Goal: Information Seeking & Learning: Learn about a topic

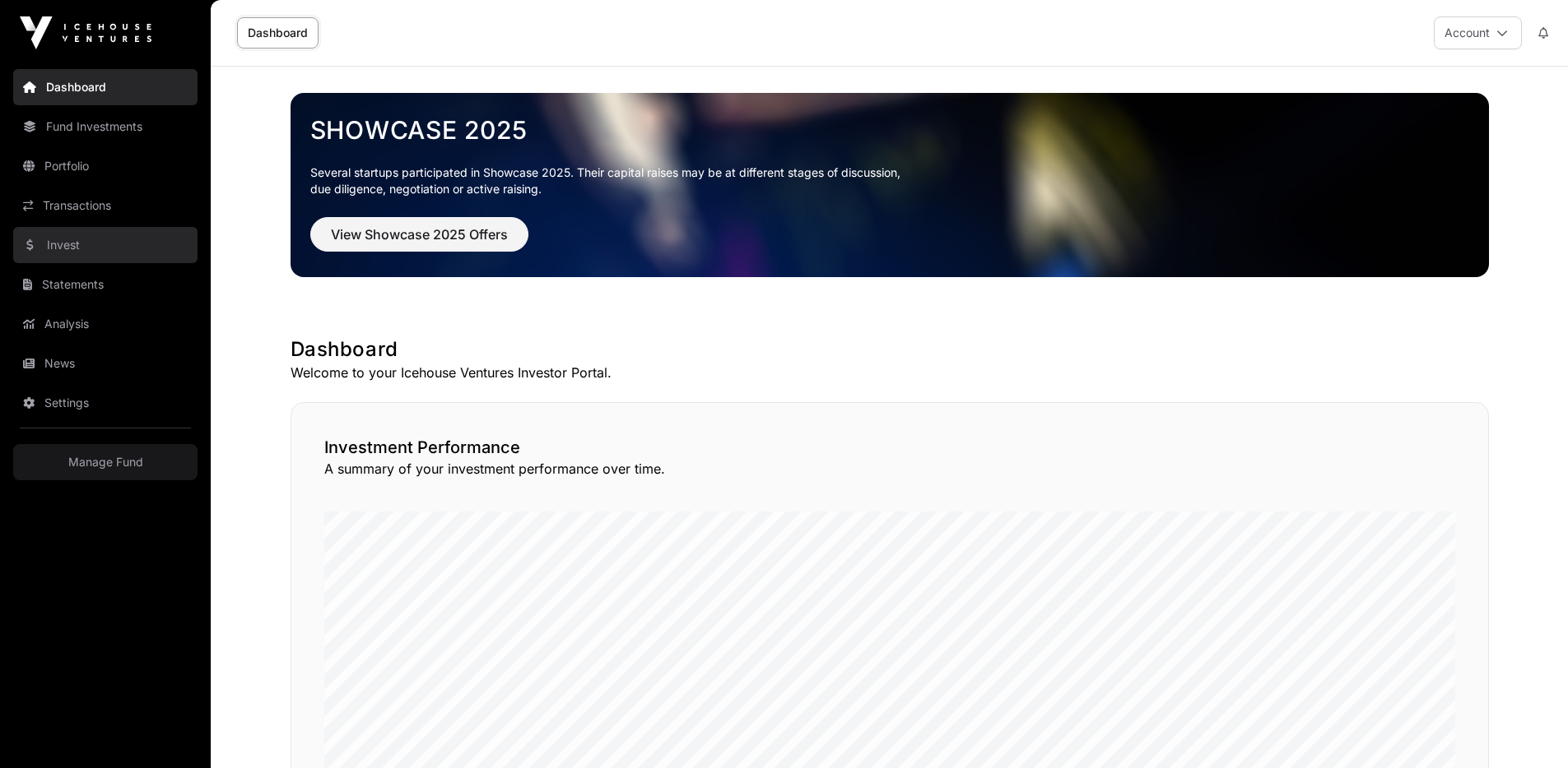
click at [79, 237] on link "Invest" at bounding box center [105, 245] width 185 height 36
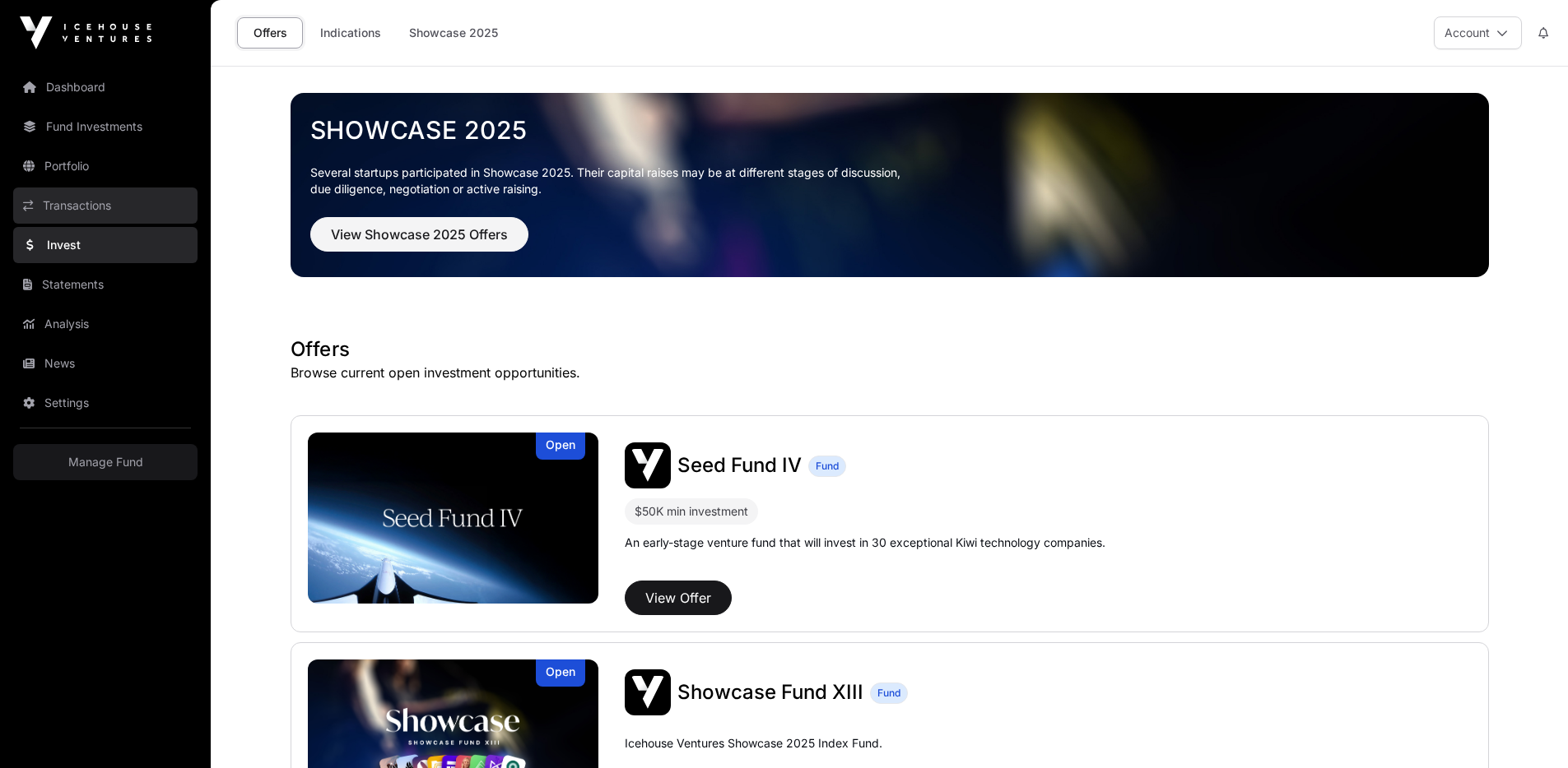
click at [93, 211] on link "Transactions" at bounding box center [105, 205] width 185 height 36
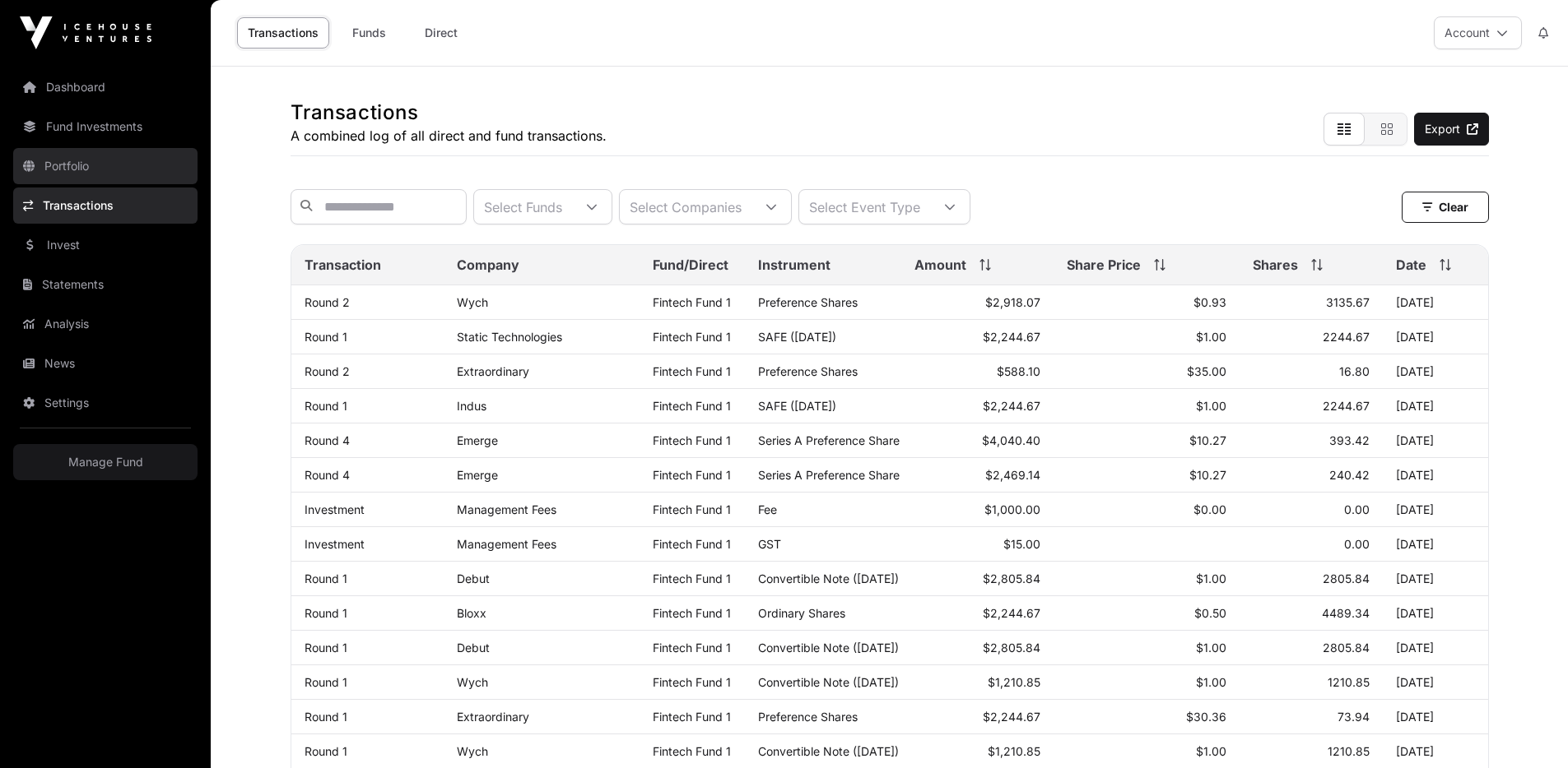
click at [100, 172] on link "Portfolio" at bounding box center [105, 167] width 185 height 36
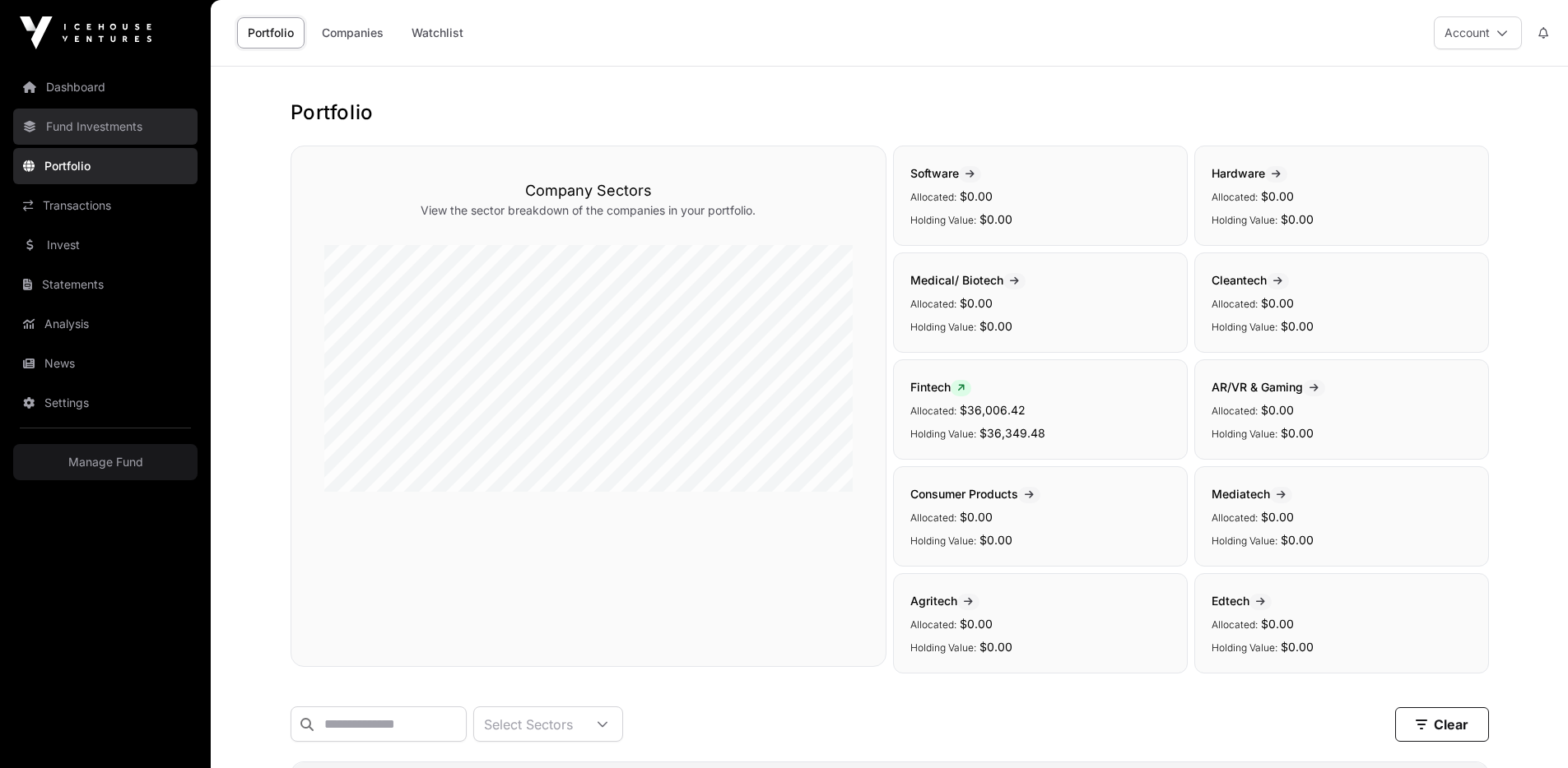
click at [122, 129] on link "Fund Investments" at bounding box center [105, 127] width 185 height 36
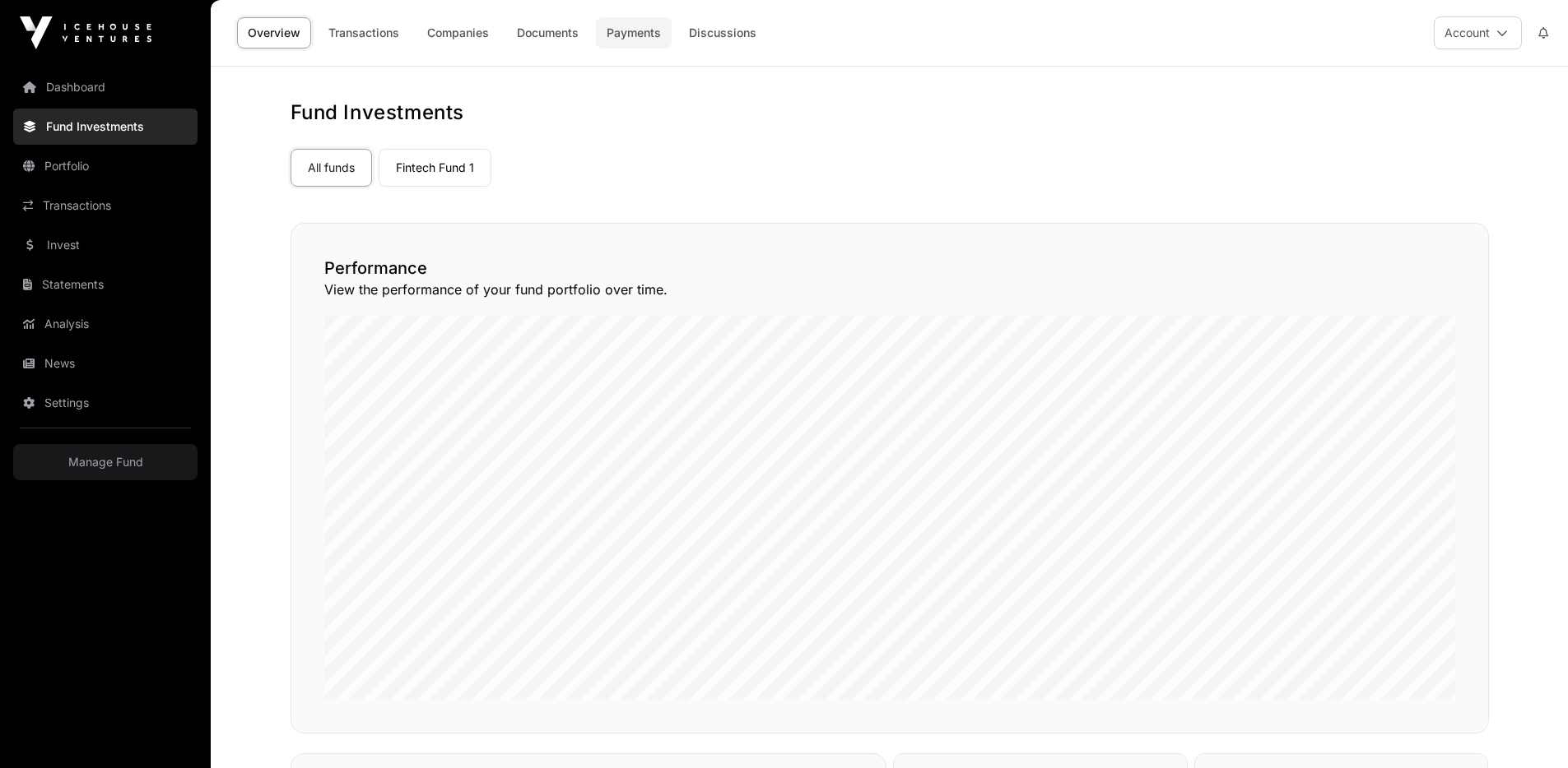
click at [654, 35] on link "Payments" at bounding box center [634, 33] width 76 height 31
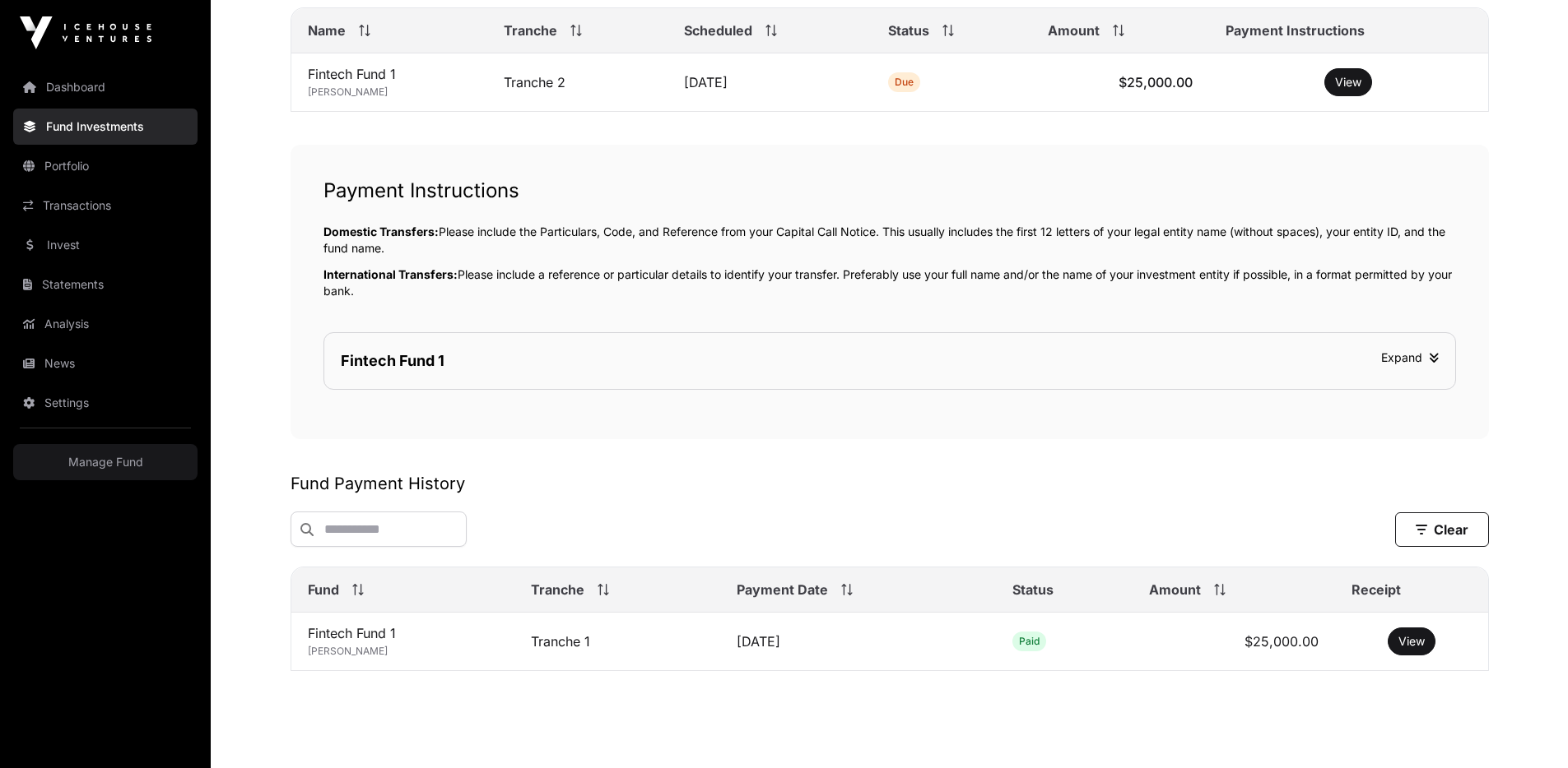
scroll to position [423, 0]
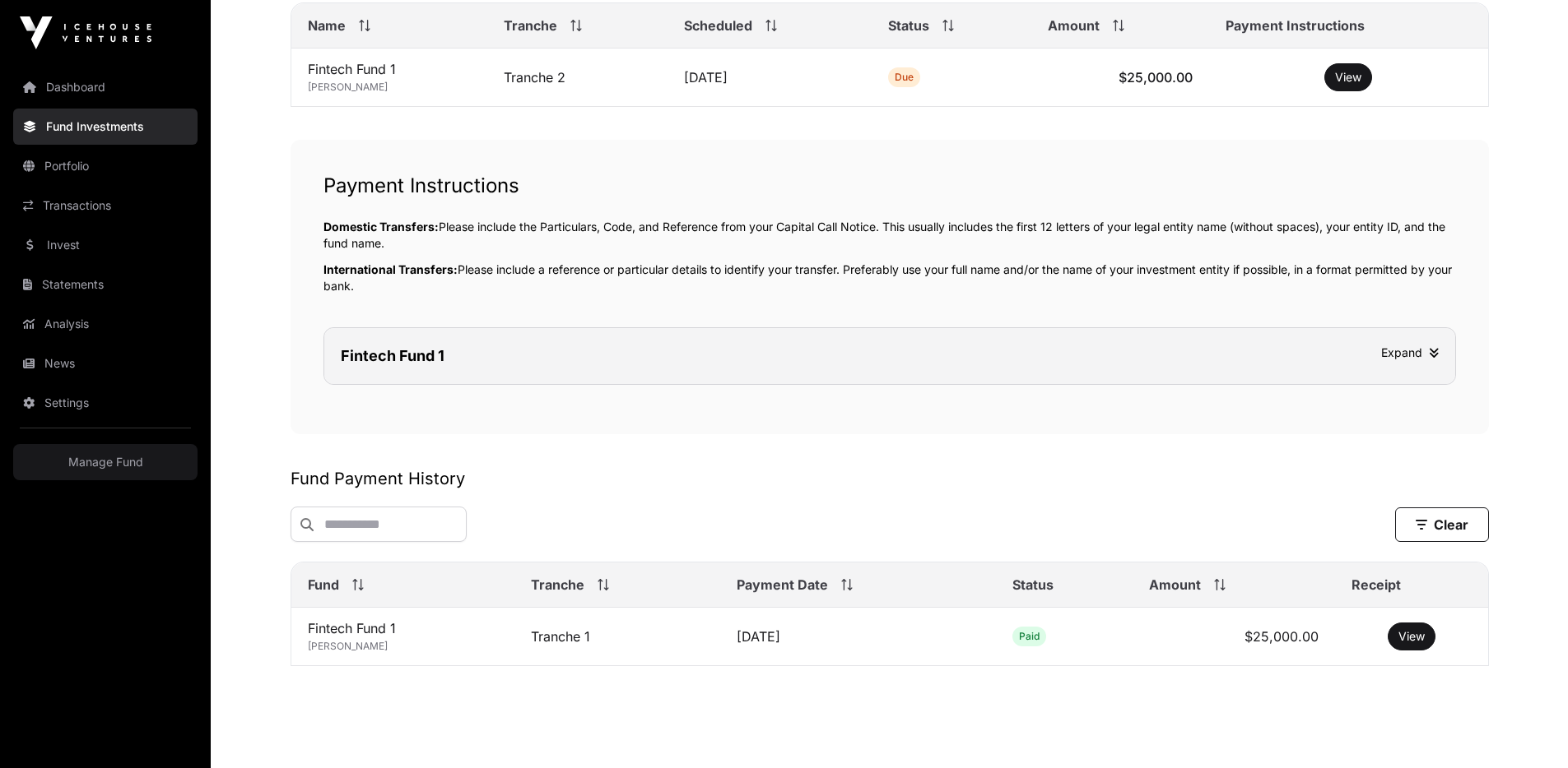
click at [1413, 350] on span "Expand" at bounding box center [1410, 352] width 58 height 14
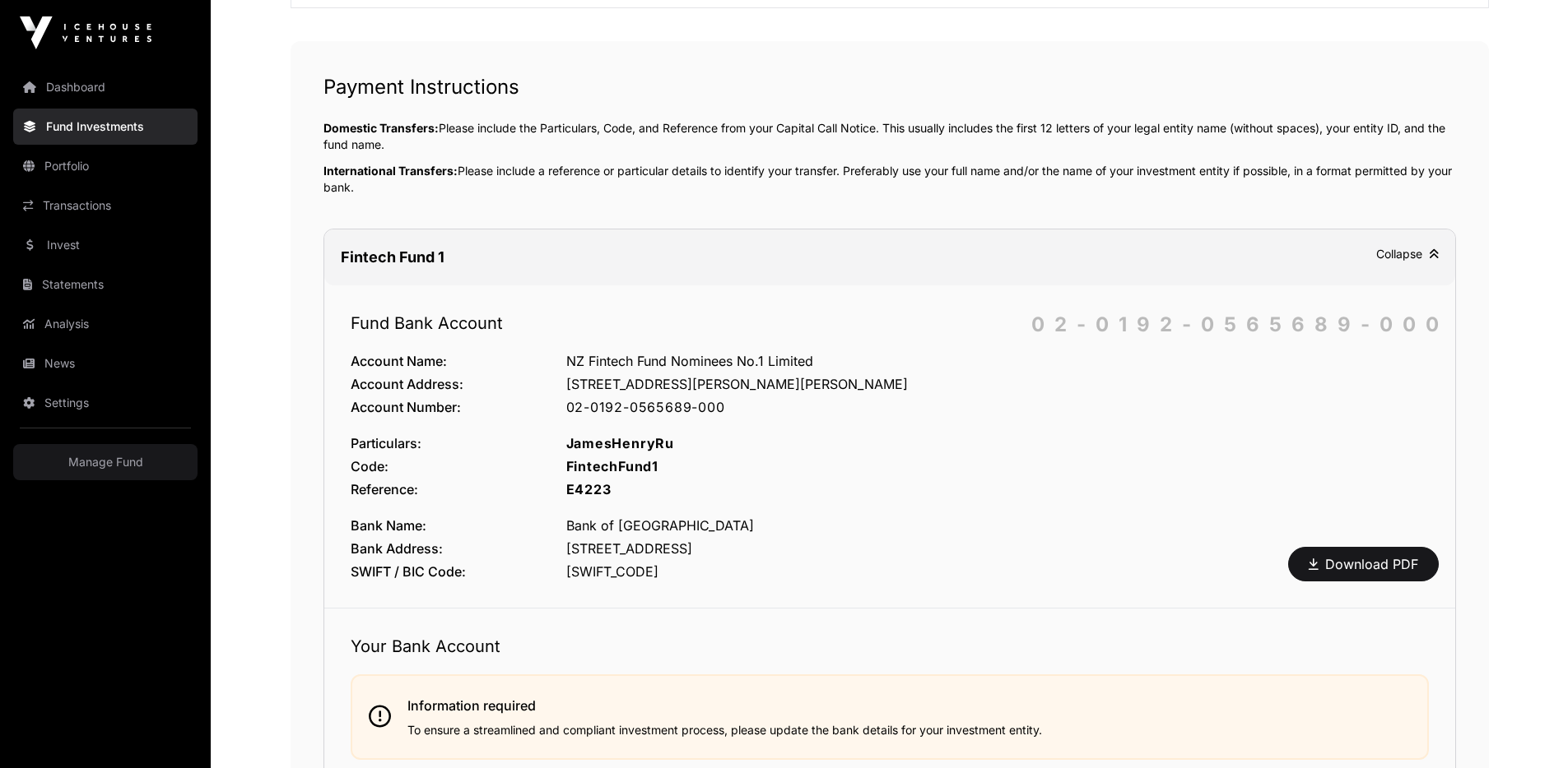
scroll to position [524, 0]
click at [82, 91] on link "Dashboard" at bounding box center [105, 87] width 185 height 36
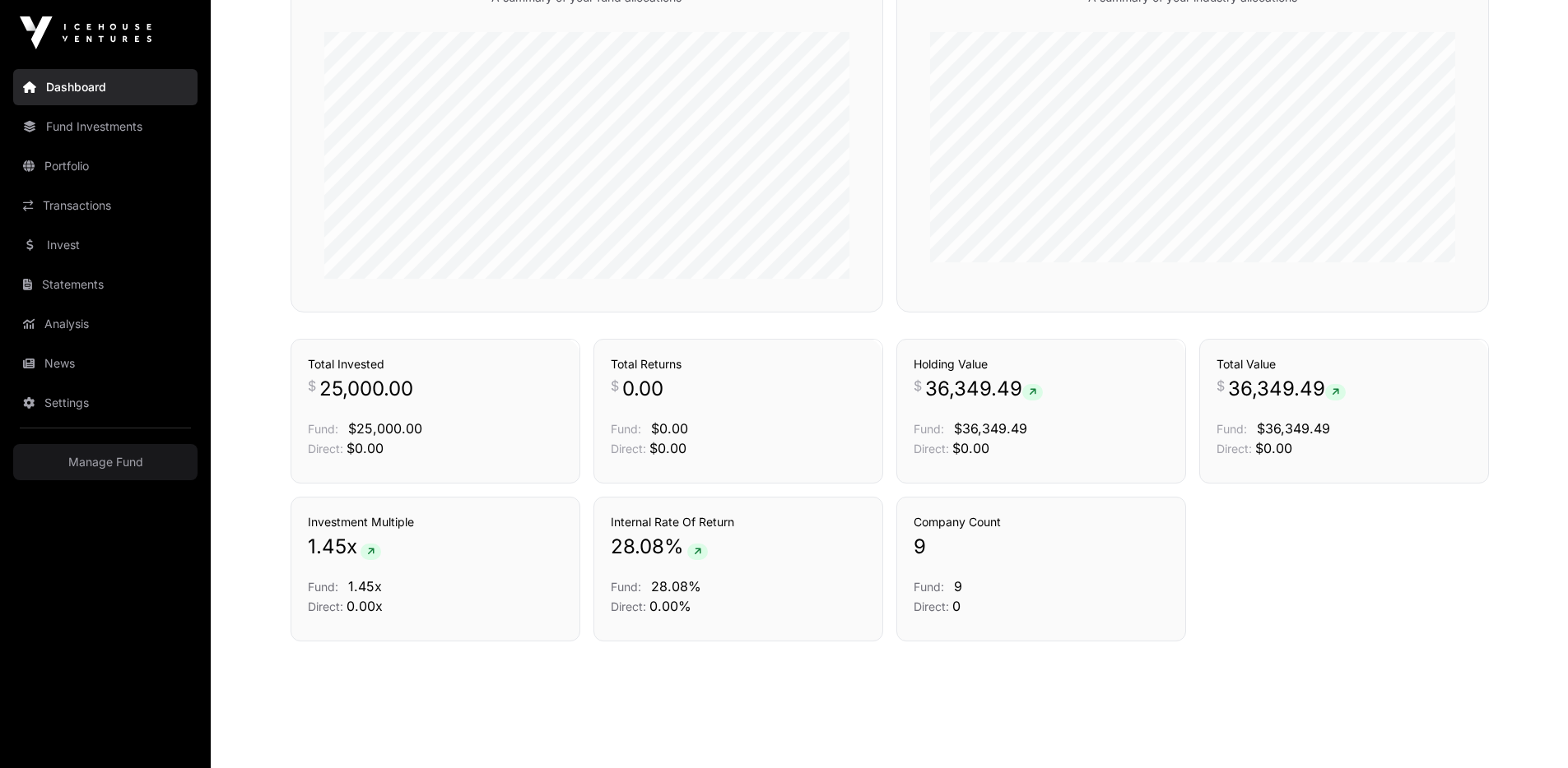
scroll to position [1029, 0]
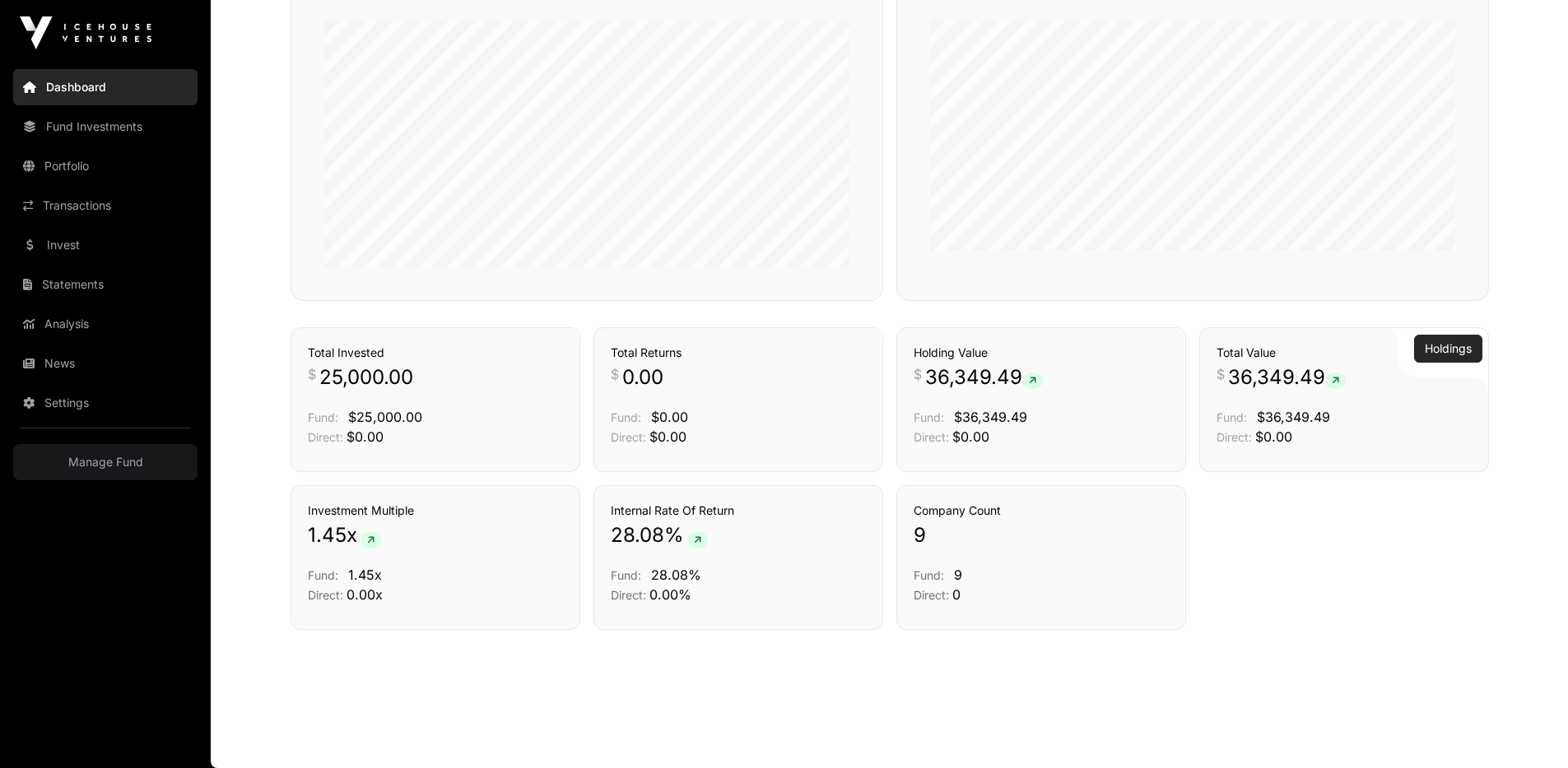
click at [1454, 350] on link "Holdings" at bounding box center [1448, 349] width 47 height 16
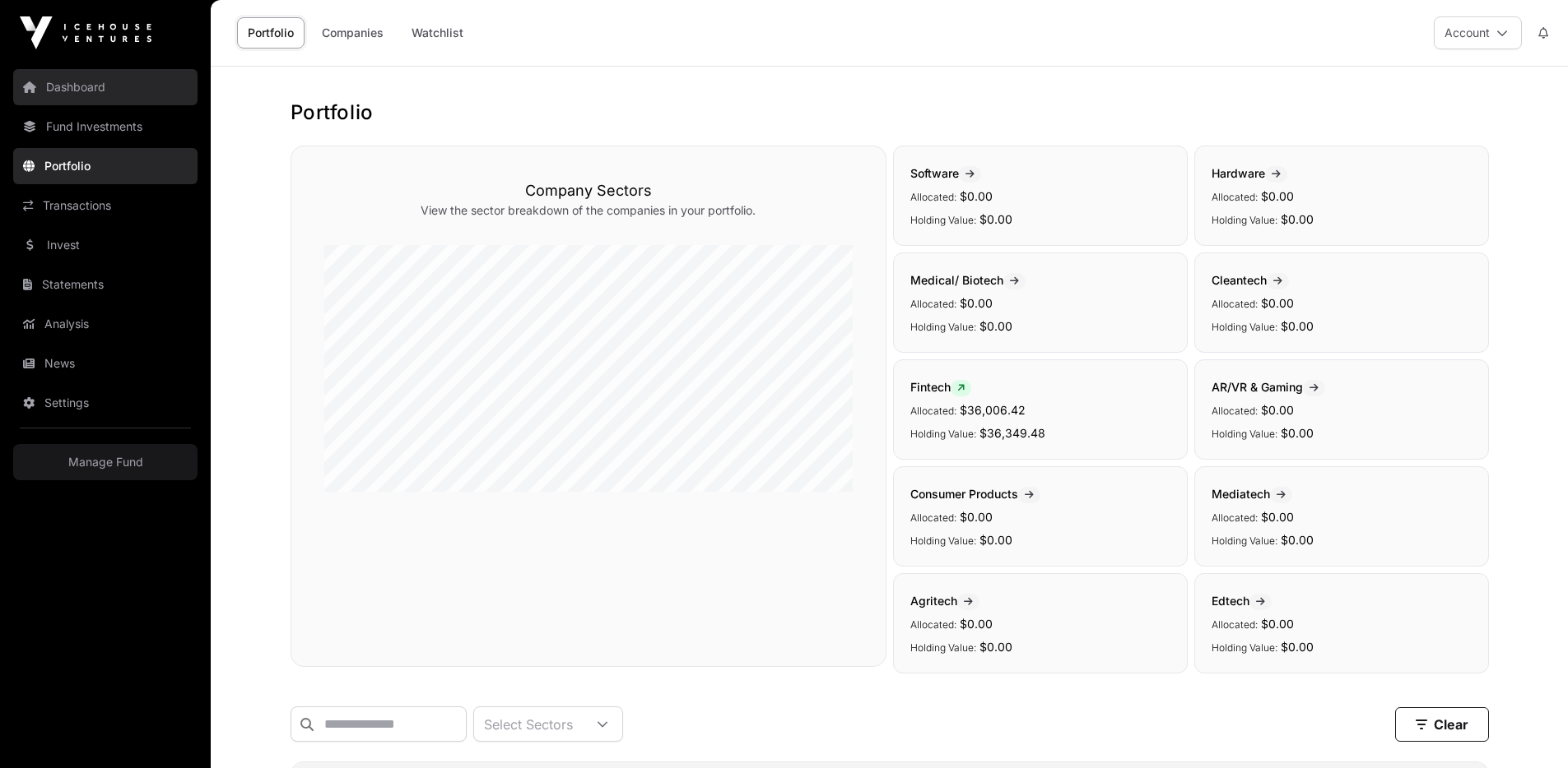
click at [71, 81] on link "Dashboard" at bounding box center [105, 87] width 185 height 36
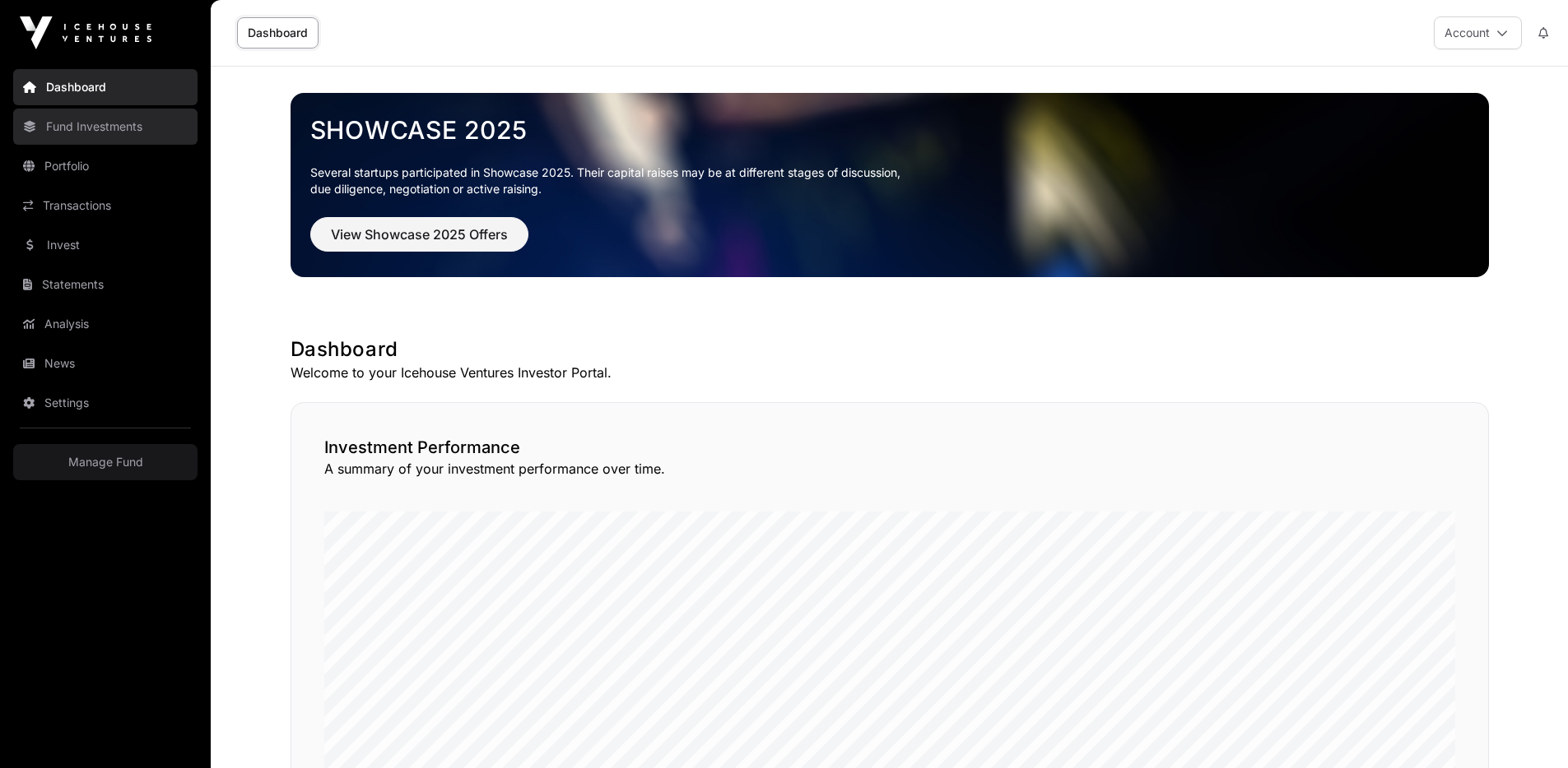
click at [45, 122] on link "Fund Investments" at bounding box center [105, 127] width 185 height 36
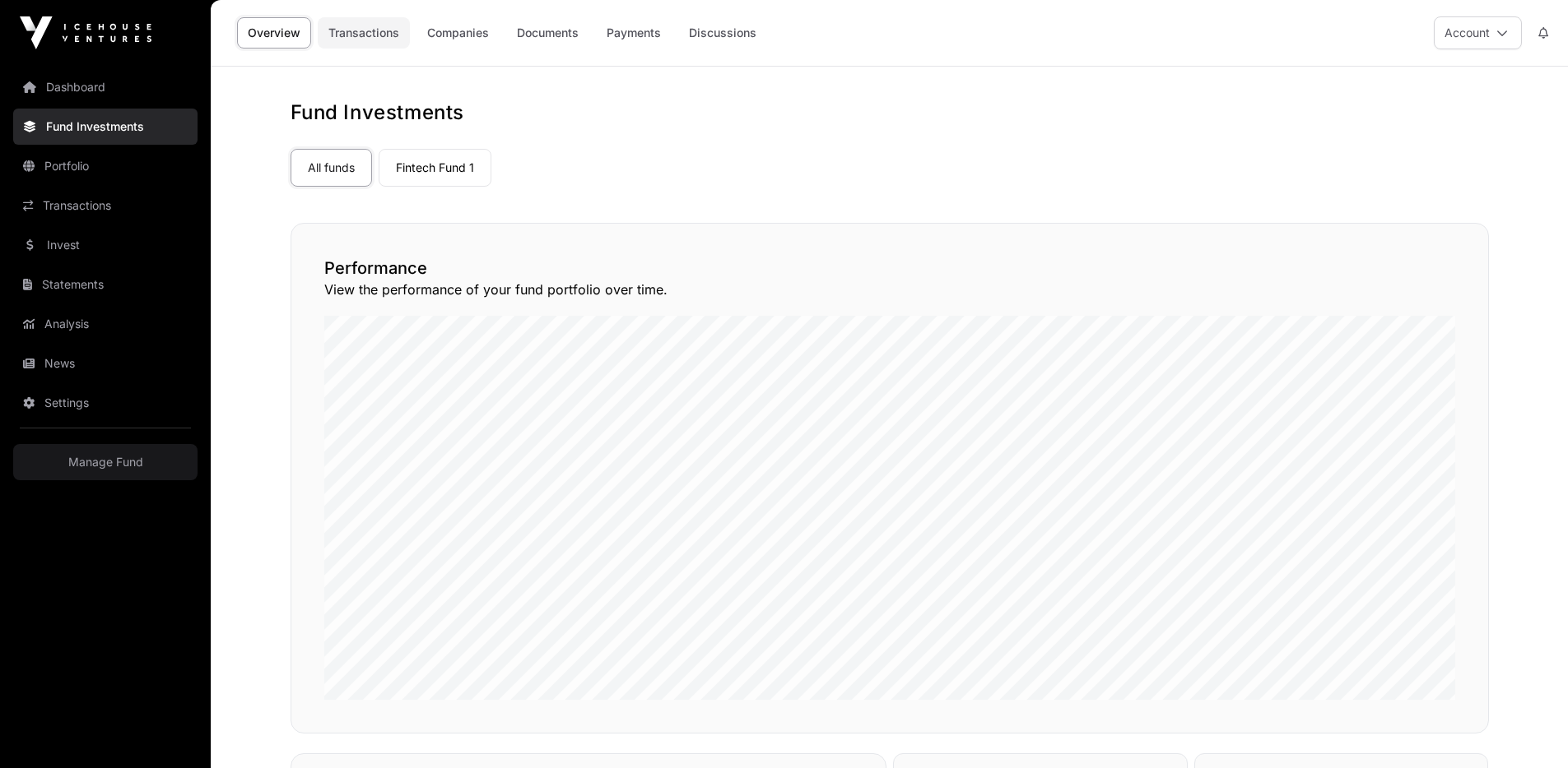
click at [361, 35] on link "Transactions" at bounding box center [364, 33] width 92 height 31
click at [455, 39] on link "Companies" at bounding box center [458, 33] width 83 height 31
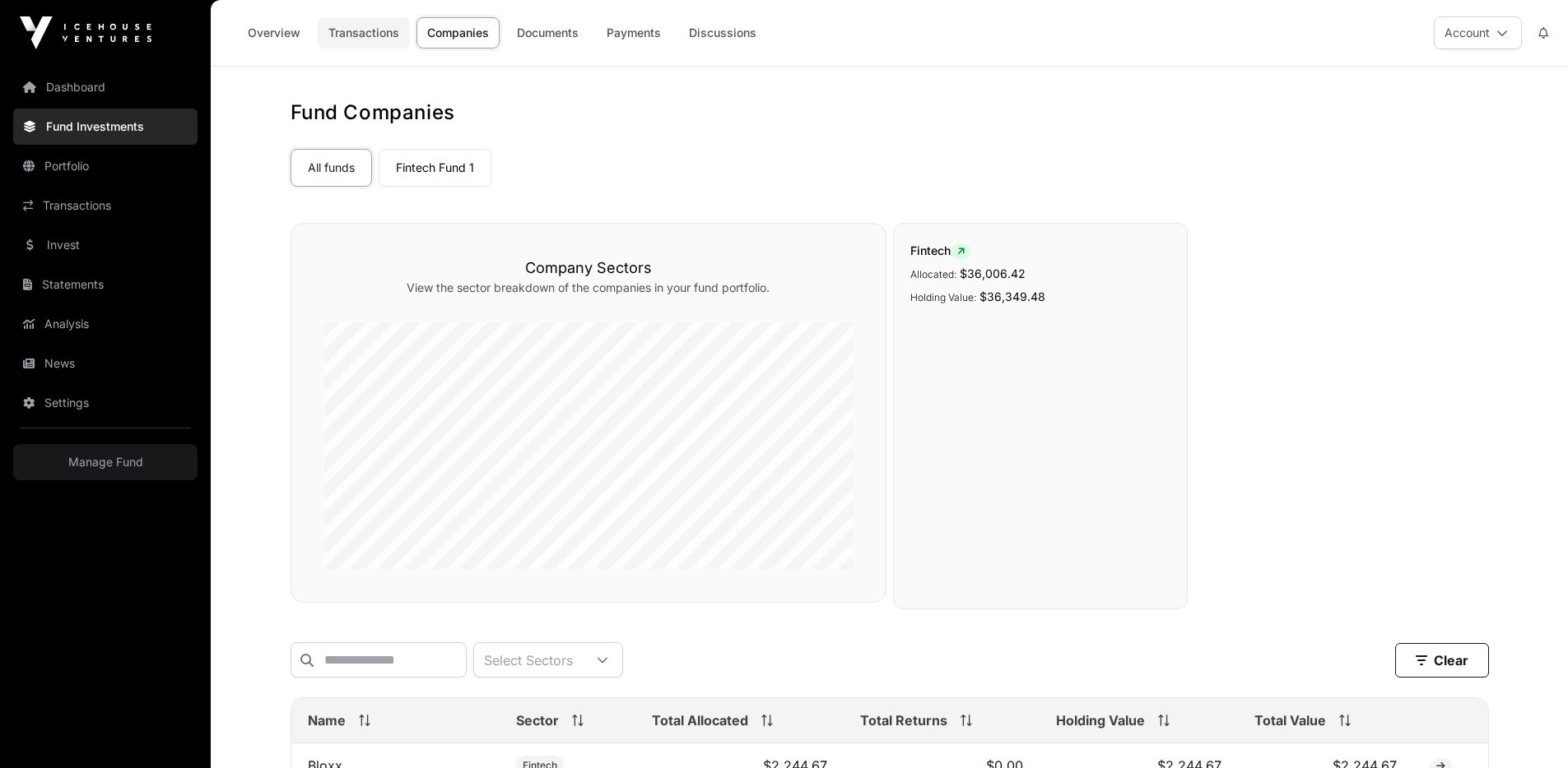
click at [345, 31] on link "Transactions" at bounding box center [364, 33] width 92 height 31
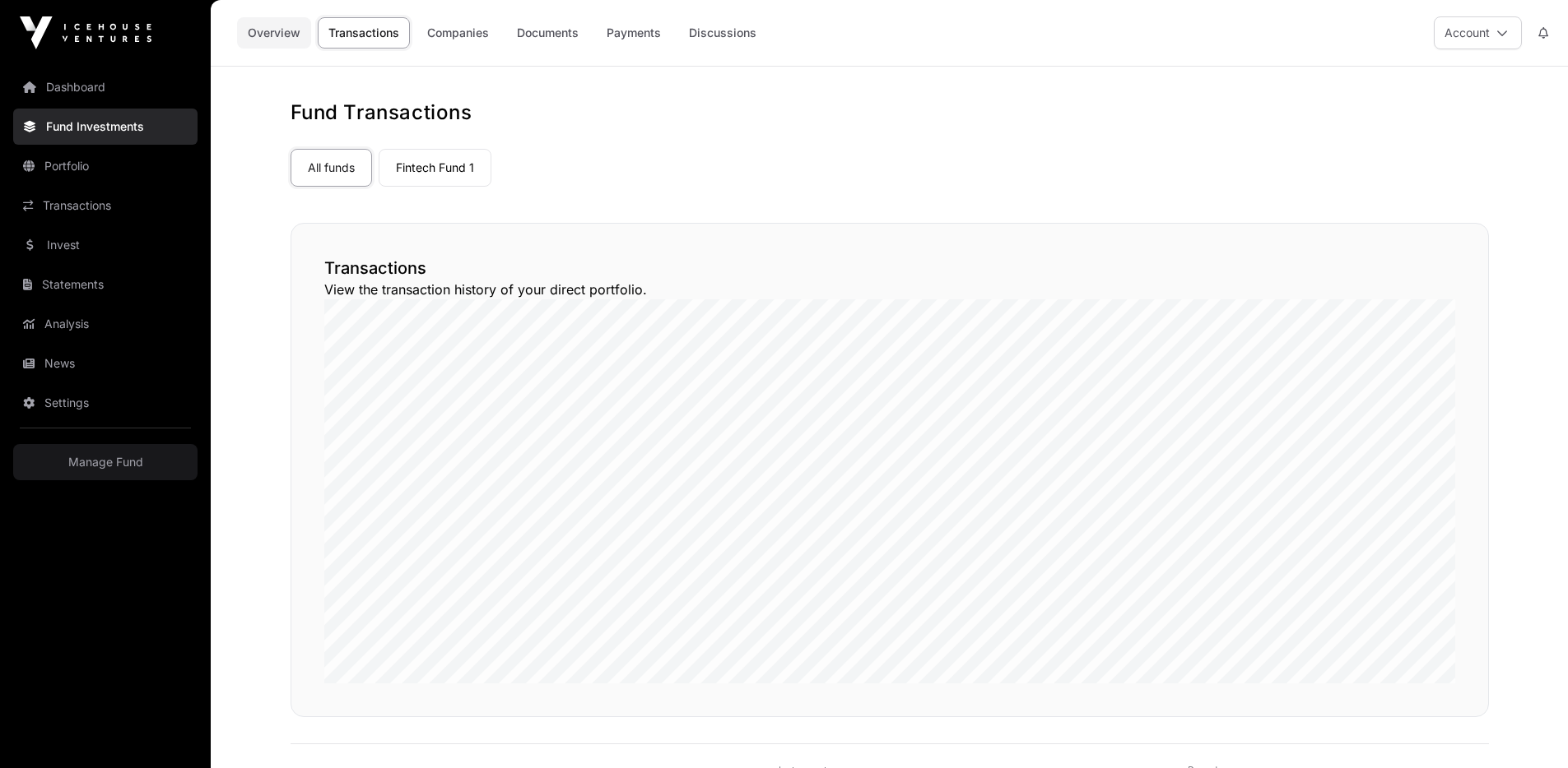
click at [277, 40] on link "Overview" at bounding box center [275, 33] width 74 height 31
click at [364, 45] on link "Transactions" at bounding box center [364, 33] width 92 height 31
click at [456, 39] on link "Companies" at bounding box center [458, 33] width 83 height 31
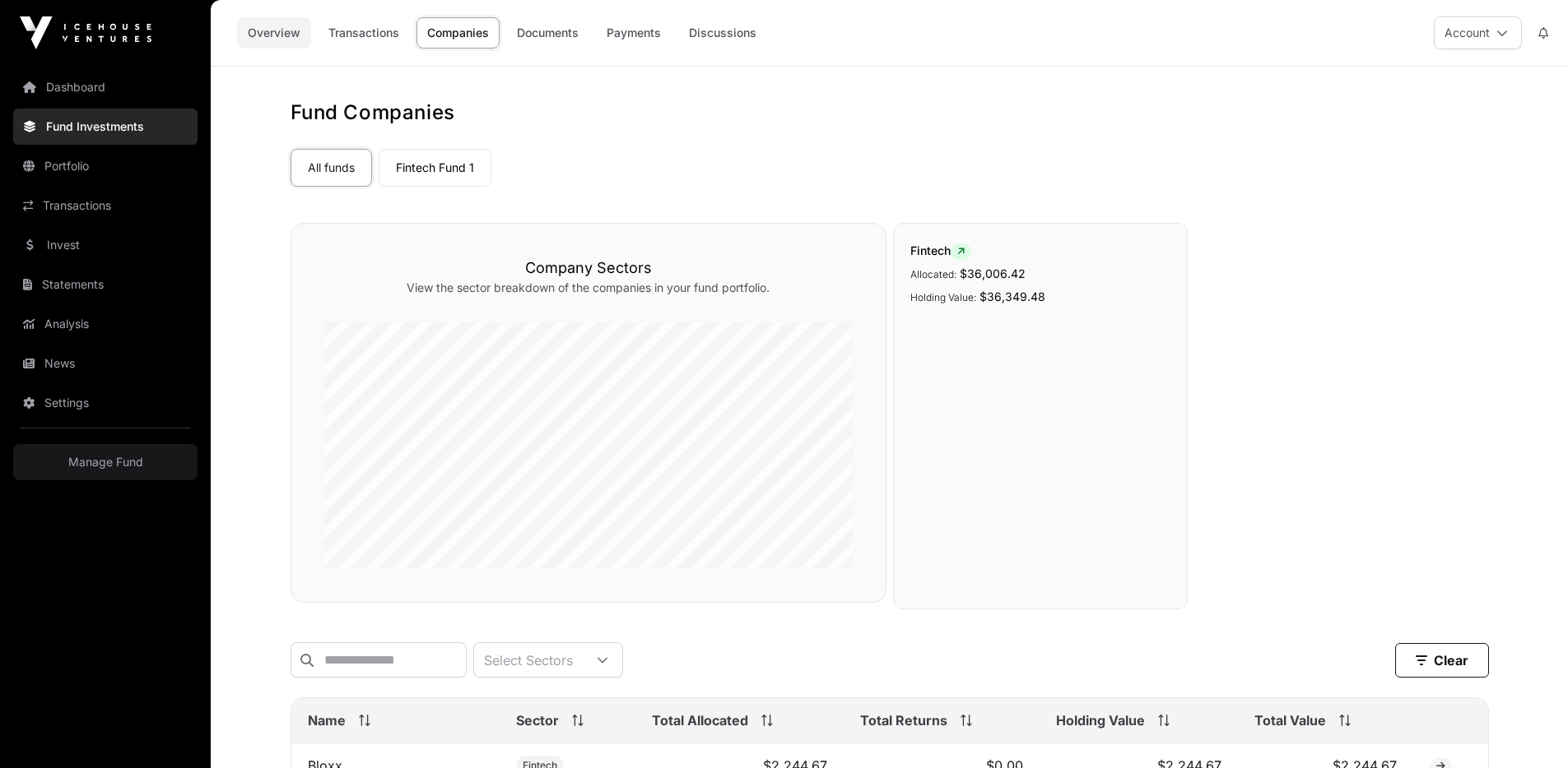
click at [292, 33] on link "Overview" at bounding box center [275, 33] width 74 height 31
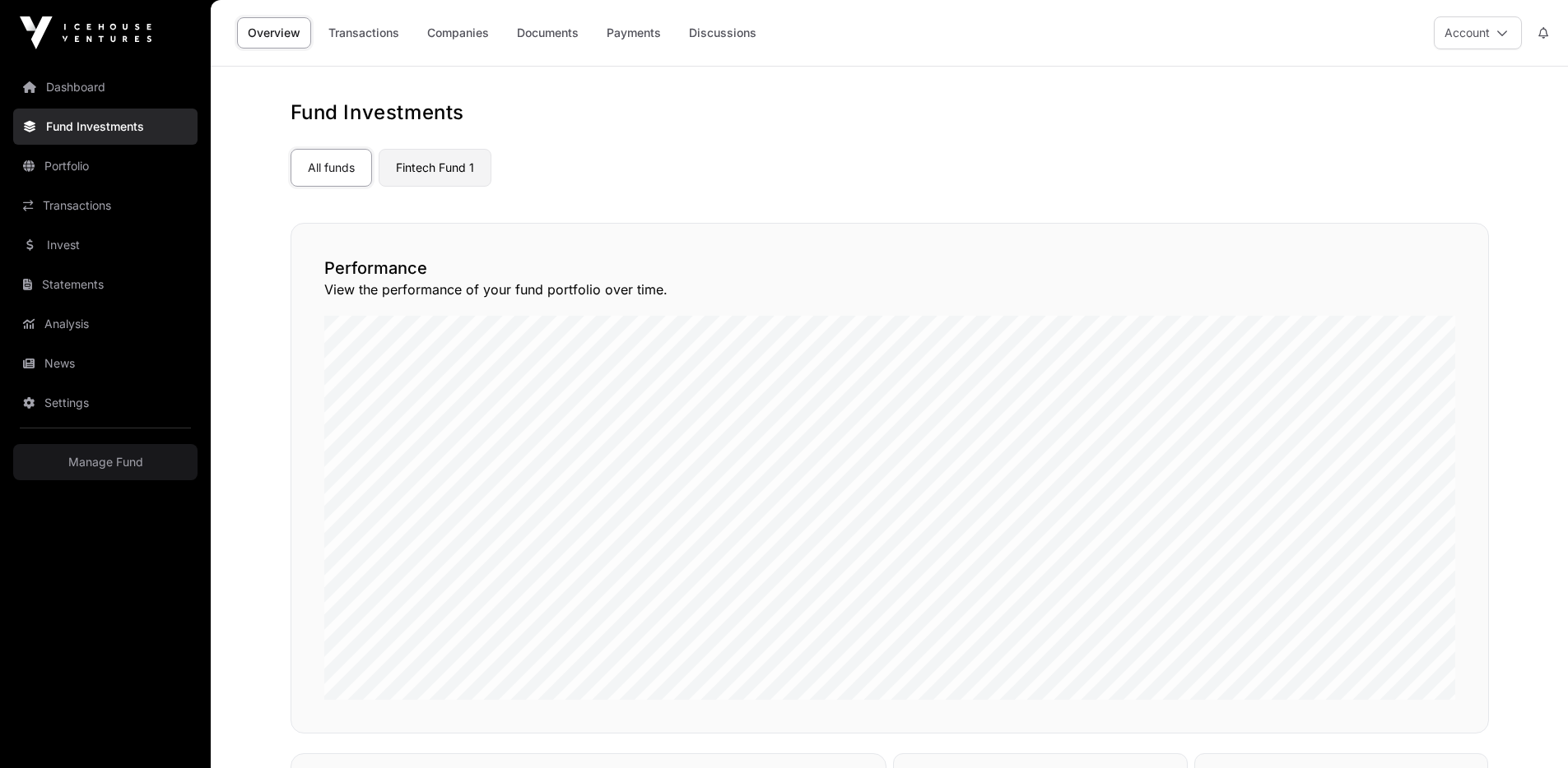
click at [420, 160] on link "Fintech Fund 1" at bounding box center [435, 168] width 113 height 38
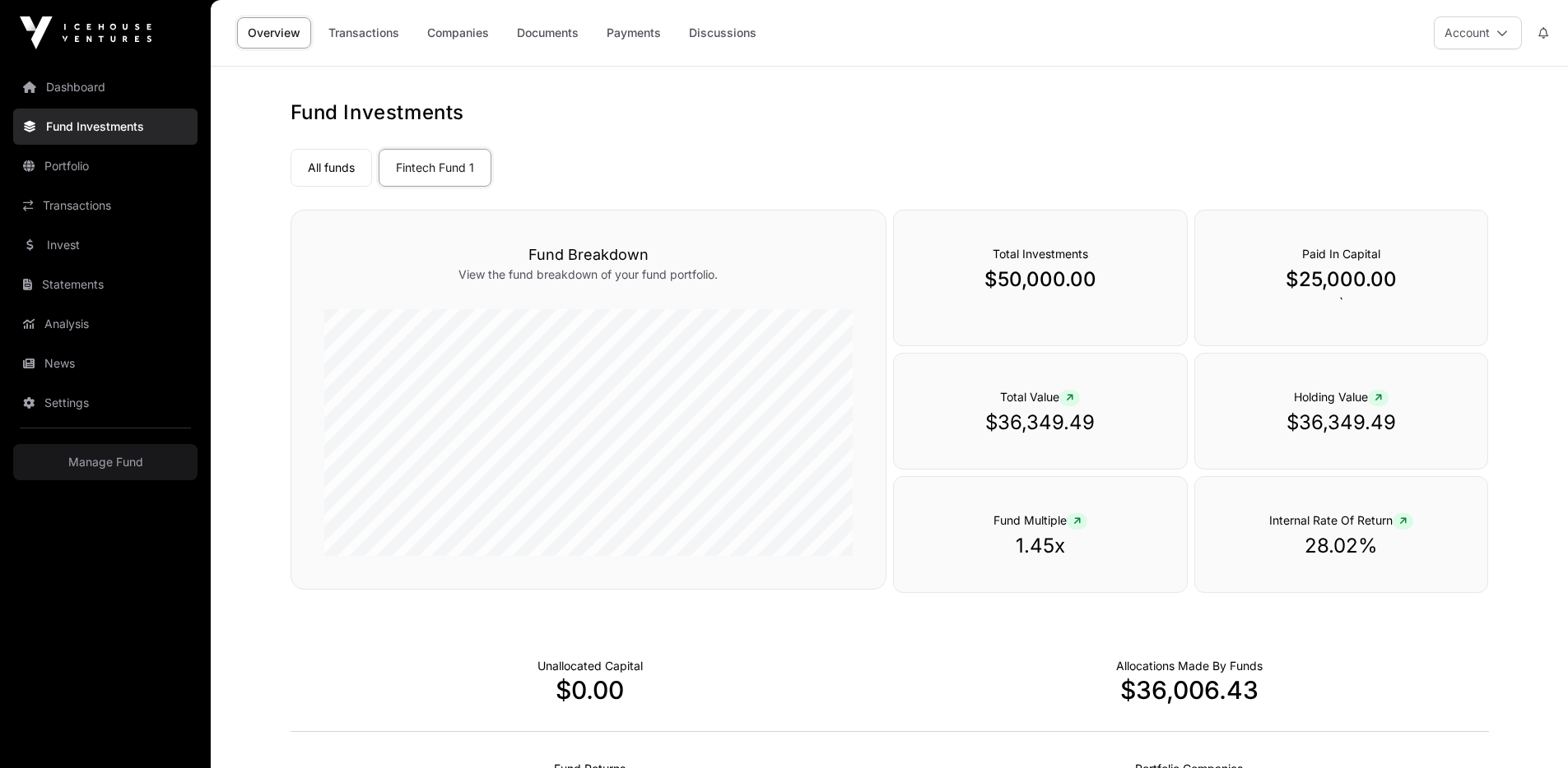
click at [338, 170] on link "All funds" at bounding box center [332, 168] width 81 height 38
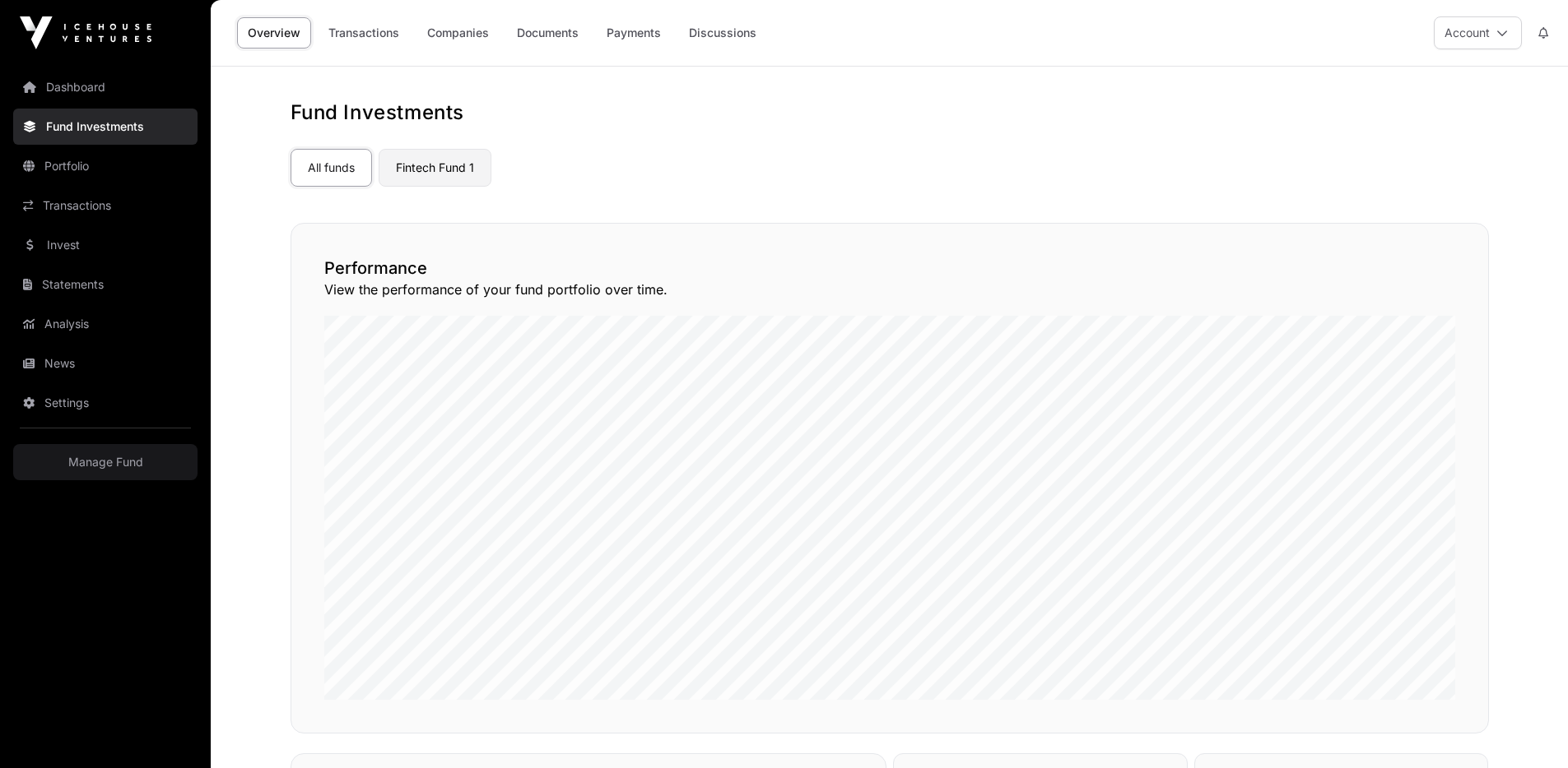
click at [436, 169] on link "Fintech Fund 1" at bounding box center [435, 168] width 113 height 38
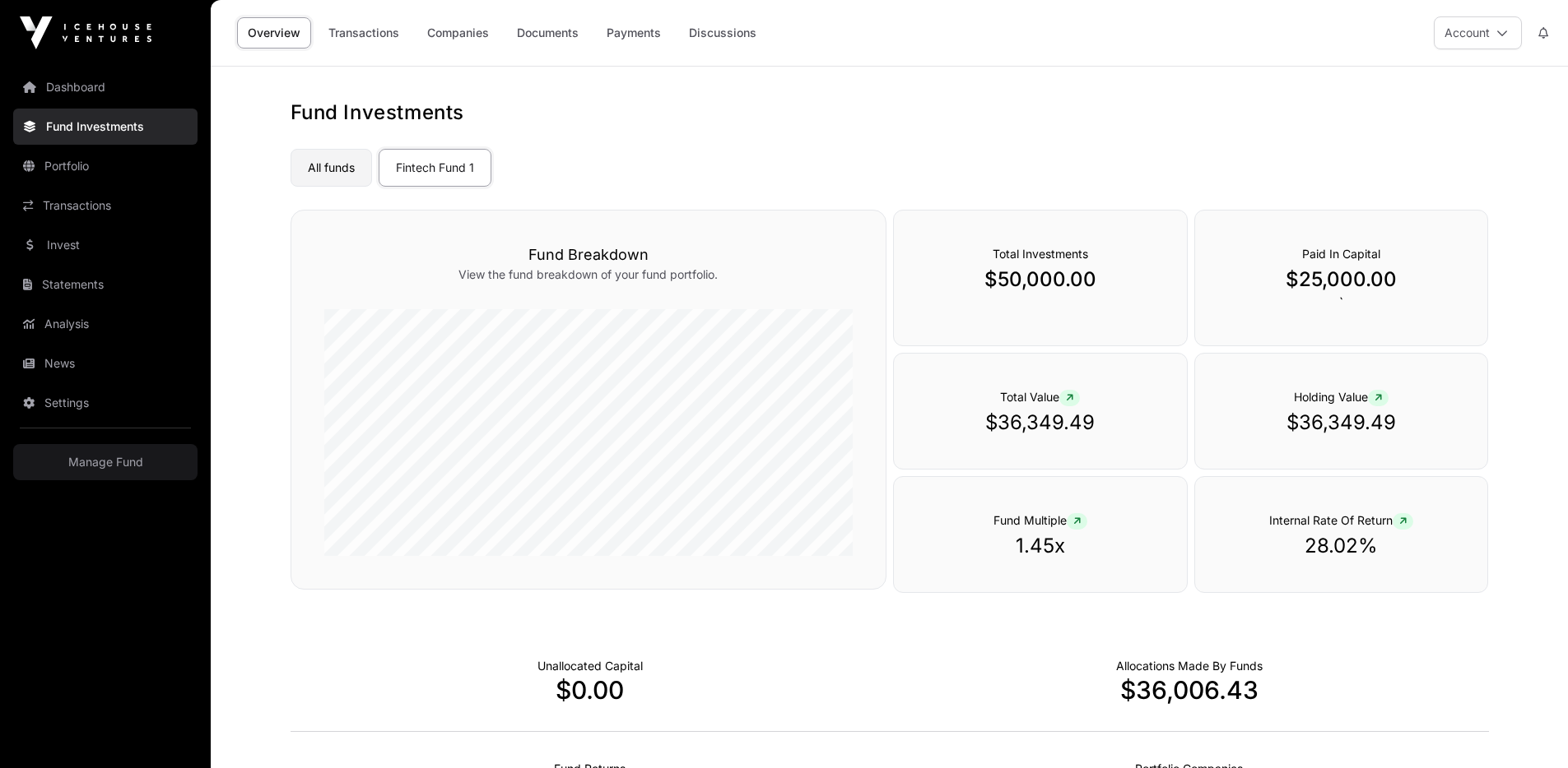
click at [346, 179] on link "All funds" at bounding box center [332, 168] width 81 height 38
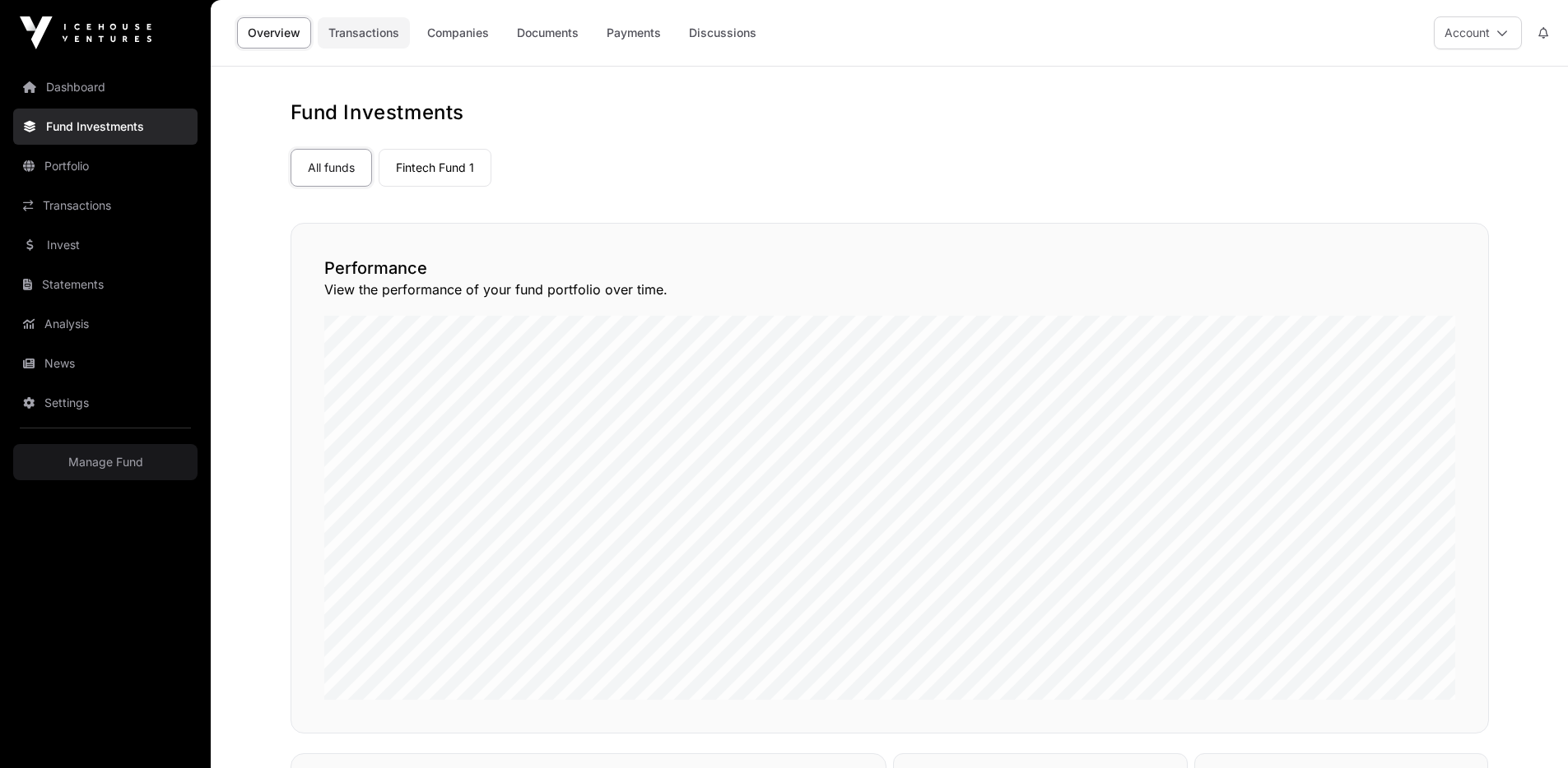
click at [376, 32] on link "Transactions" at bounding box center [364, 33] width 92 height 31
click at [271, 43] on link "Overview" at bounding box center [275, 33] width 74 height 31
click at [351, 38] on link "Transactions" at bounding box center [364, 33] width 92 height 31
click at [458, 33] on link "Companies" at bounding box center [458, 33] width 83 height 31
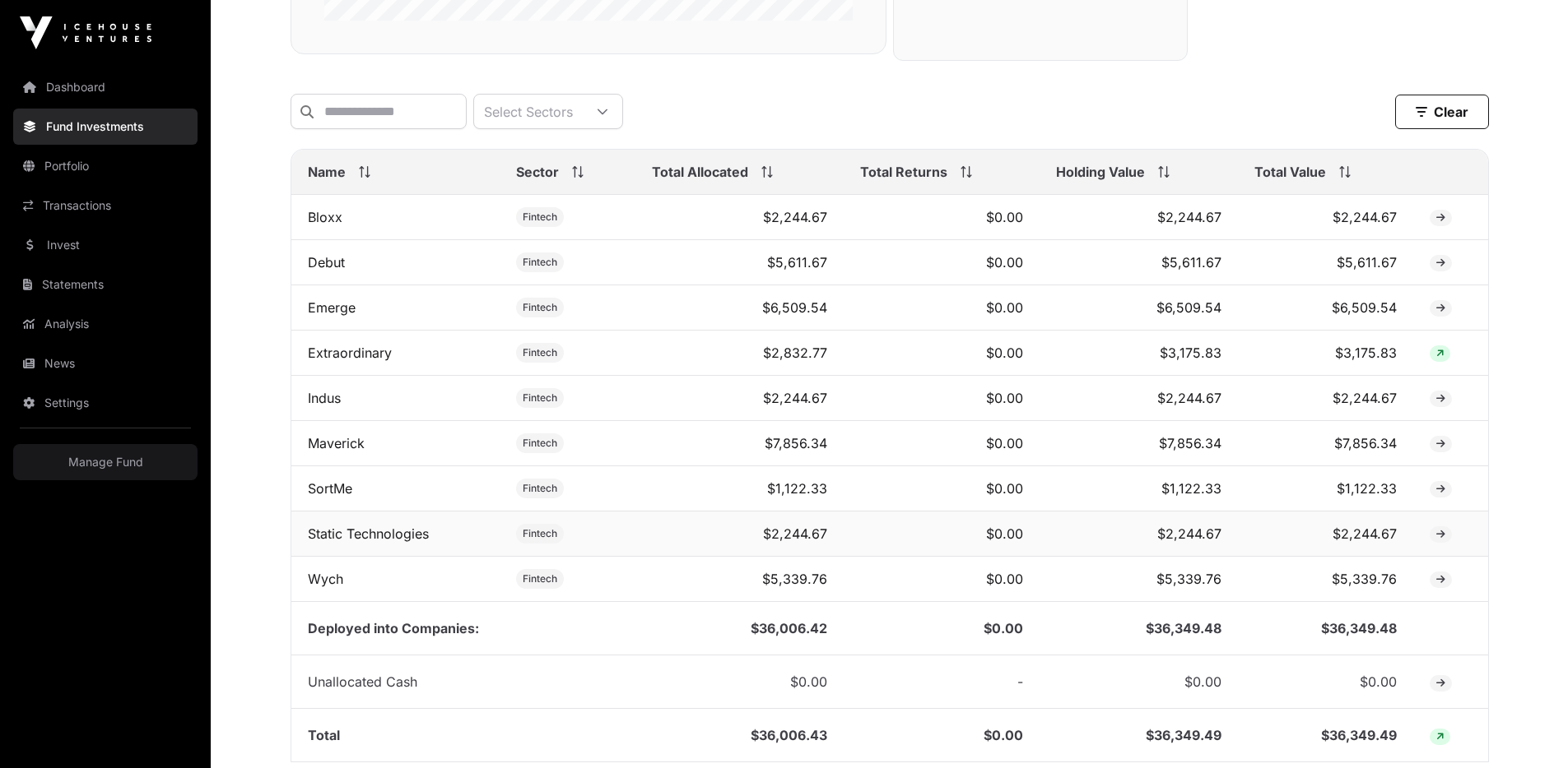
scroll to position [550, 0]
click at [1440, 358] on icon at bounding box center [1439, 352] width 8 height 9
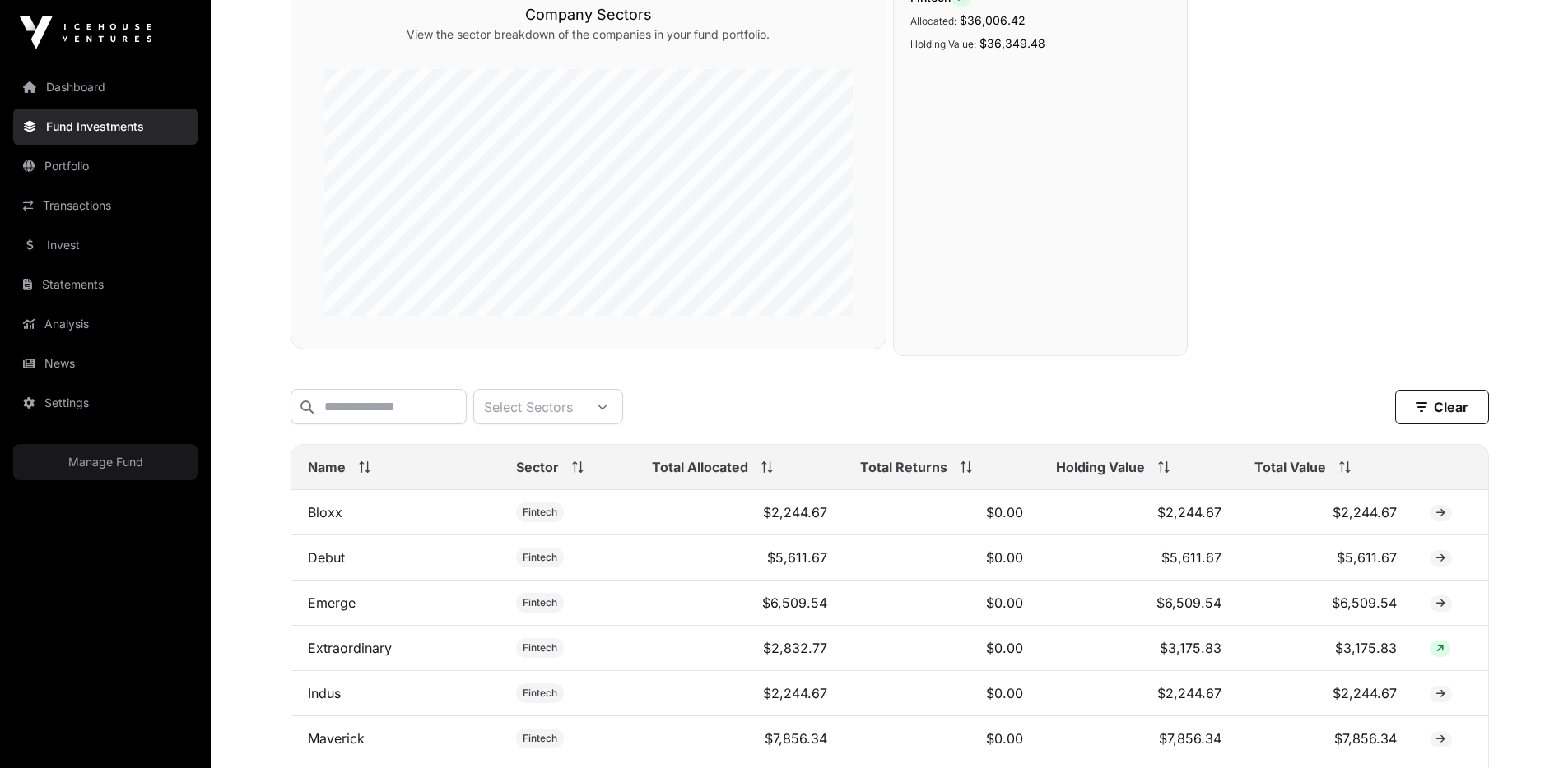
scroll to position [0, 0]
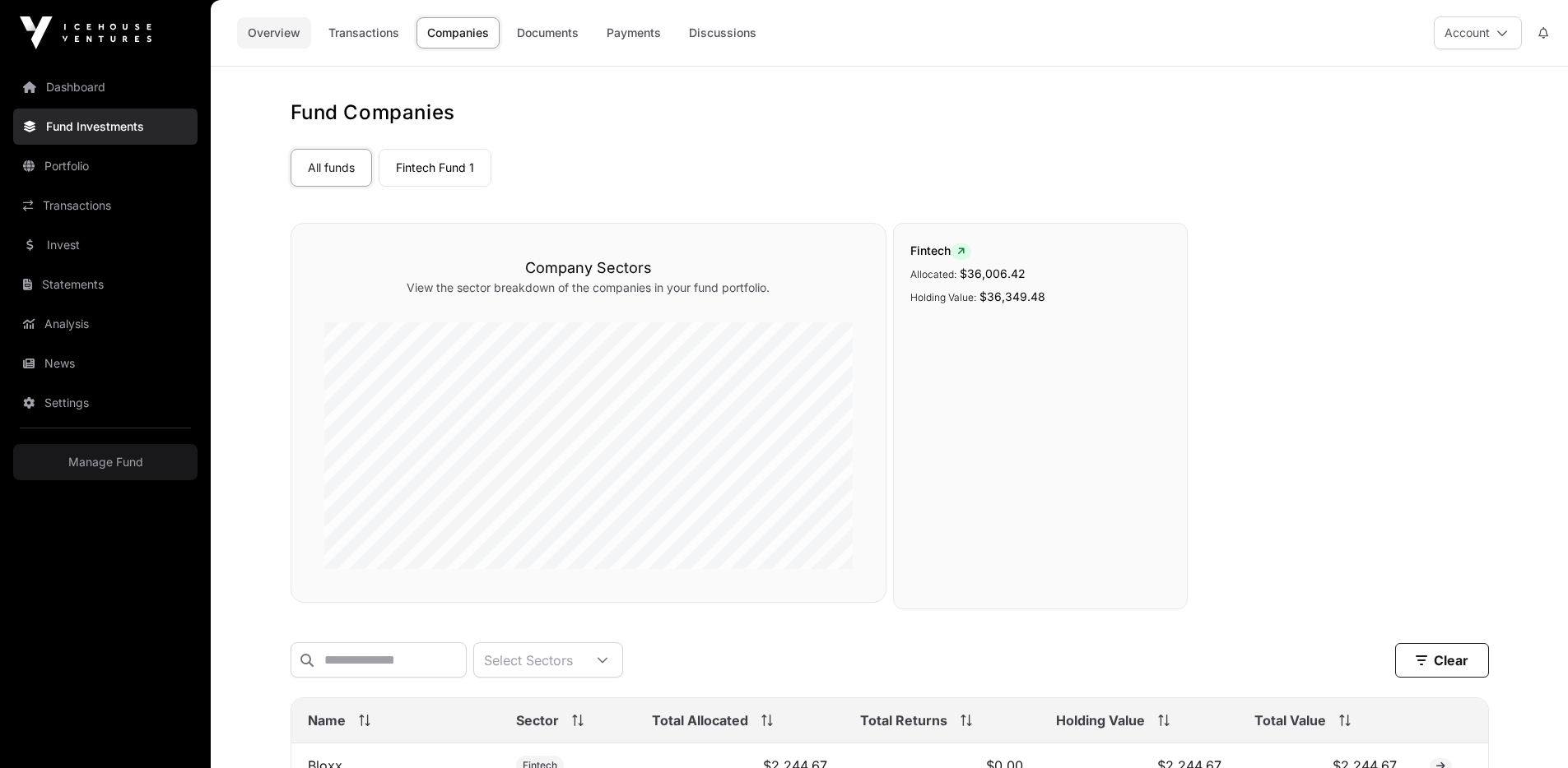
click at [291, 32] on link "Overview" at bounding box center [275, 33] width 74 height 31
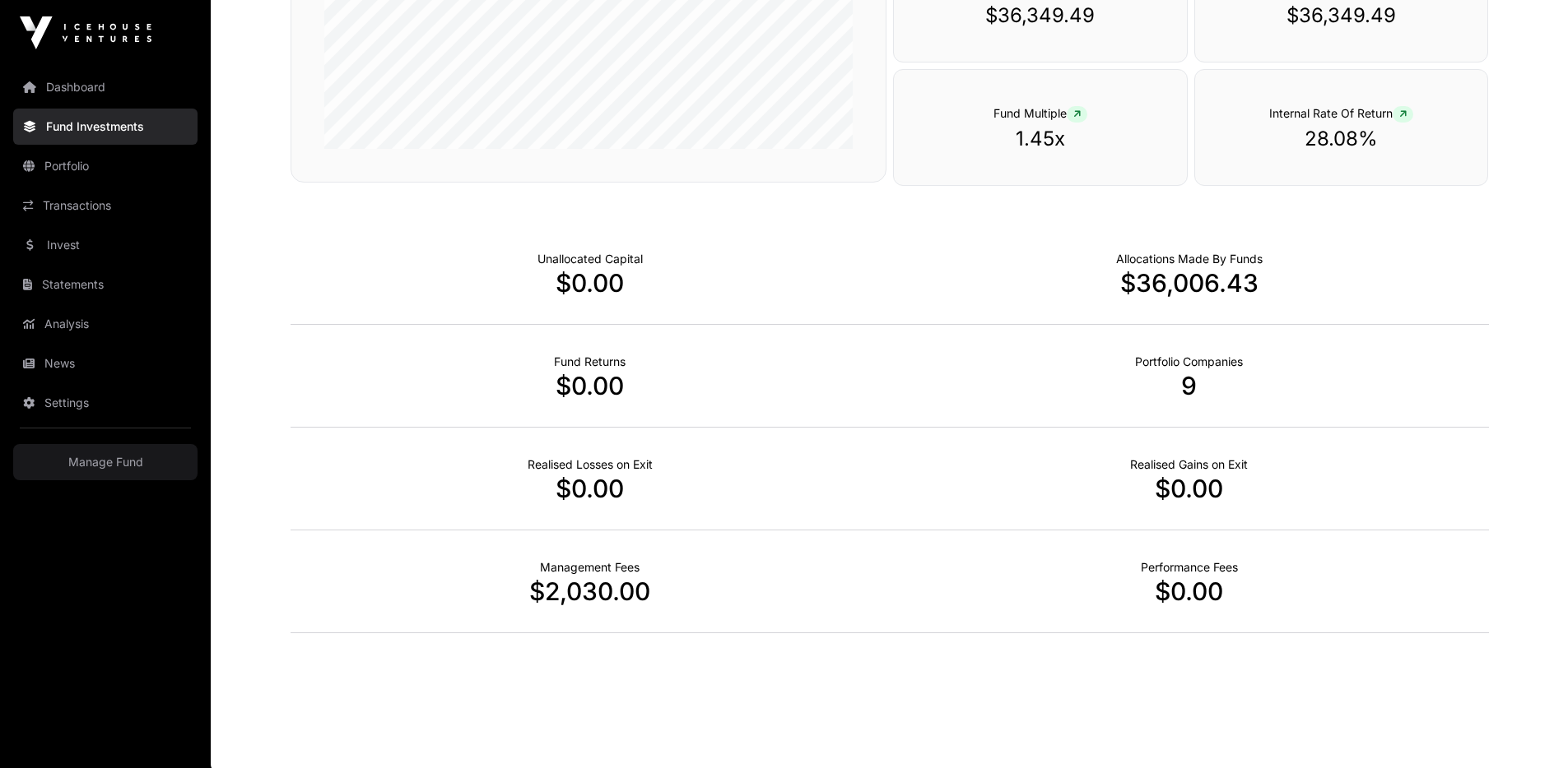
scroll to position [954, 0]
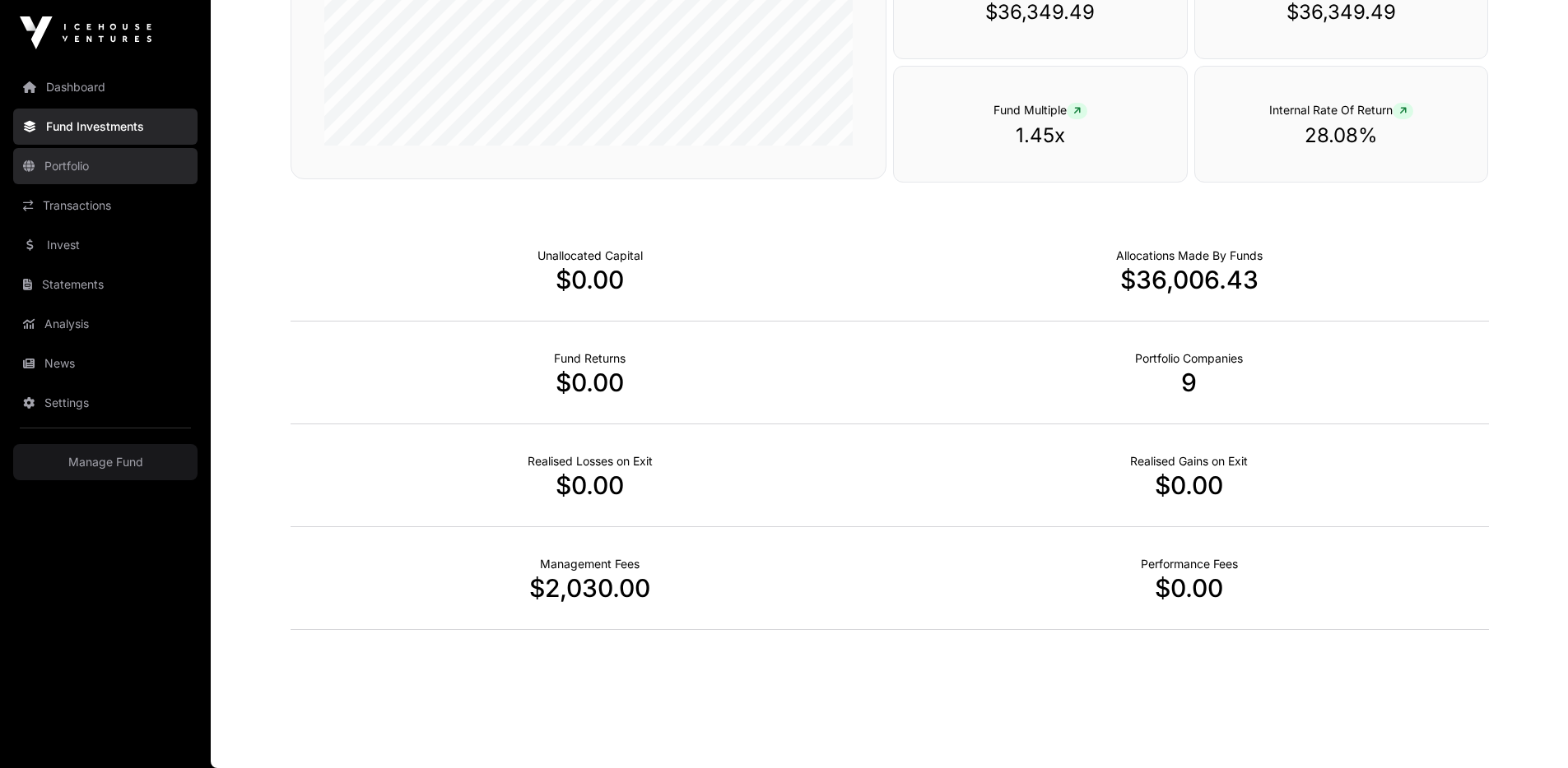
click at [31, 165] on icon at bounding box center [28, 166] width 11 height 11
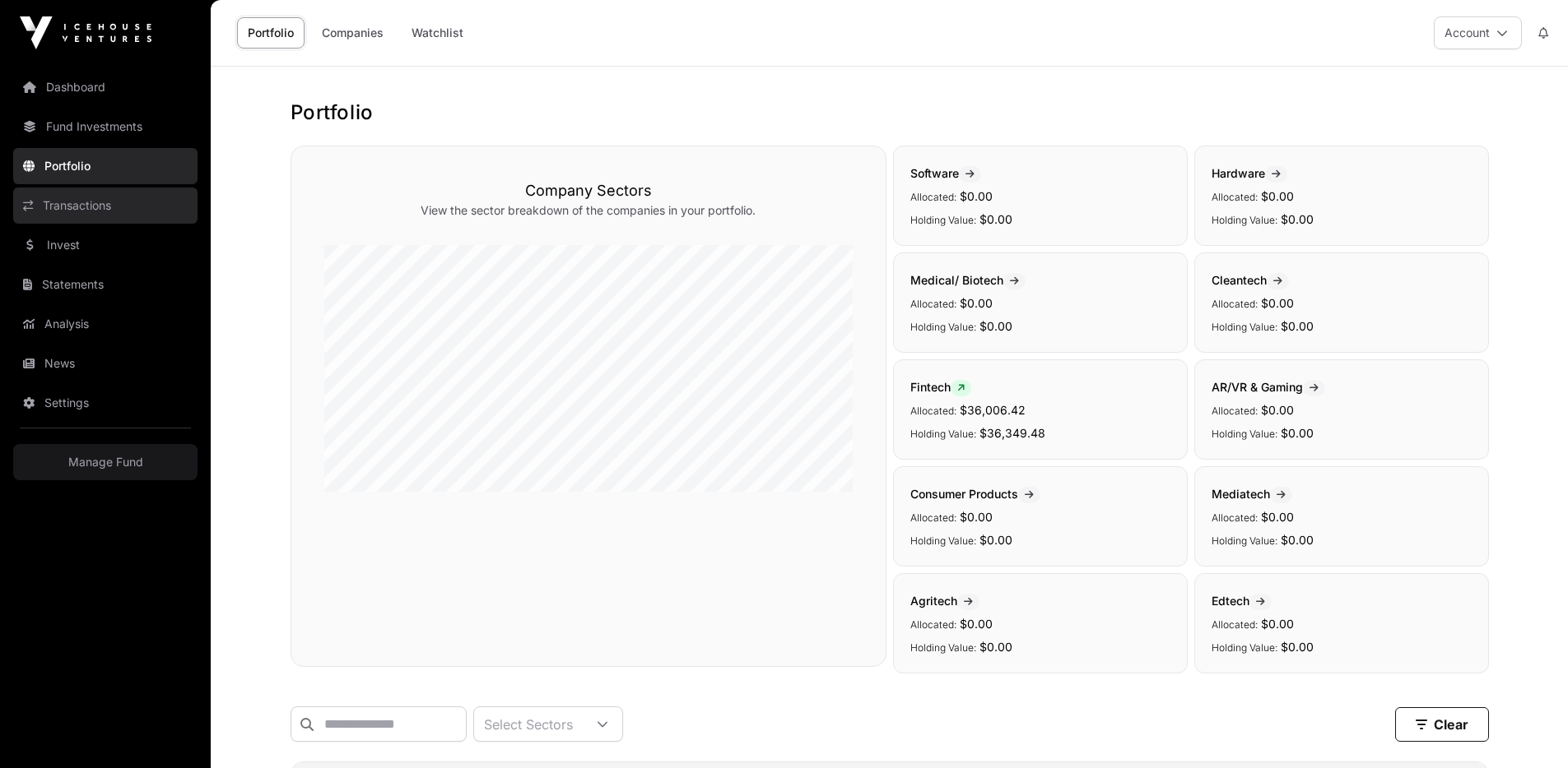
click at [107, 203] on link "Transactions" at bounding box center [105, 205] width 185 height 36
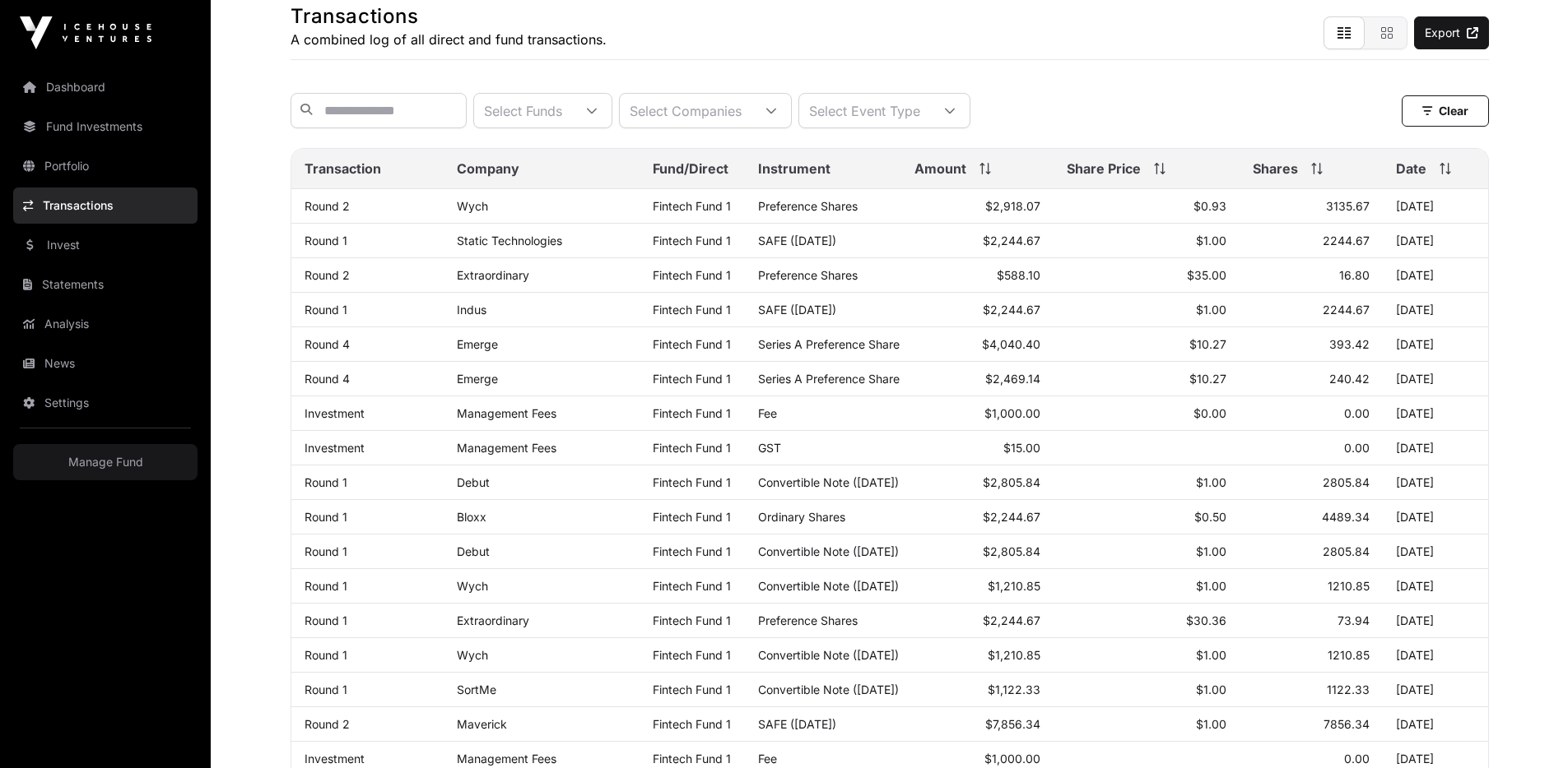
scroll to position [47, 0]
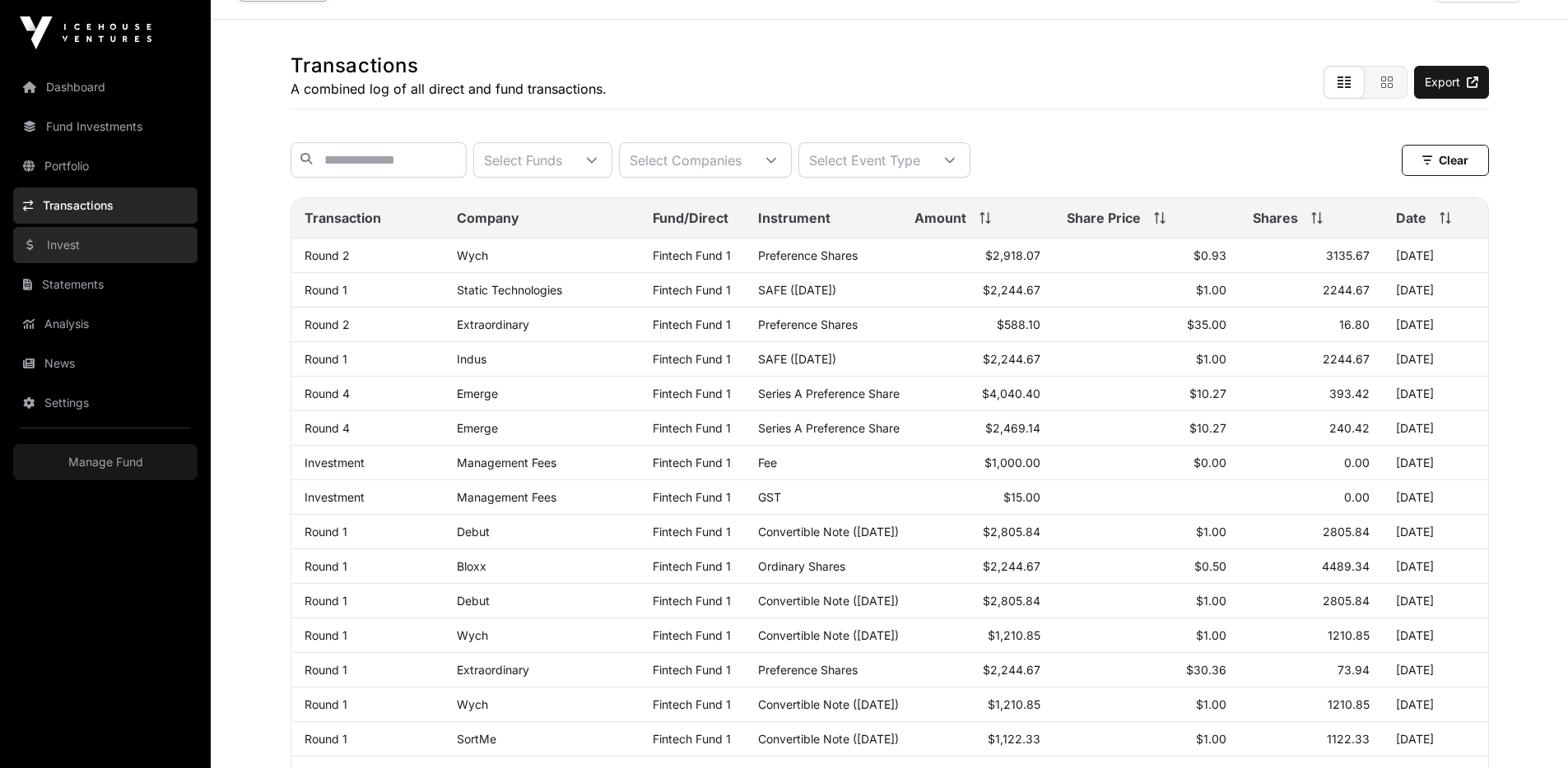
click at [85, 242] on link "Invest" at bounding box center [105, 245] width 185 height 36
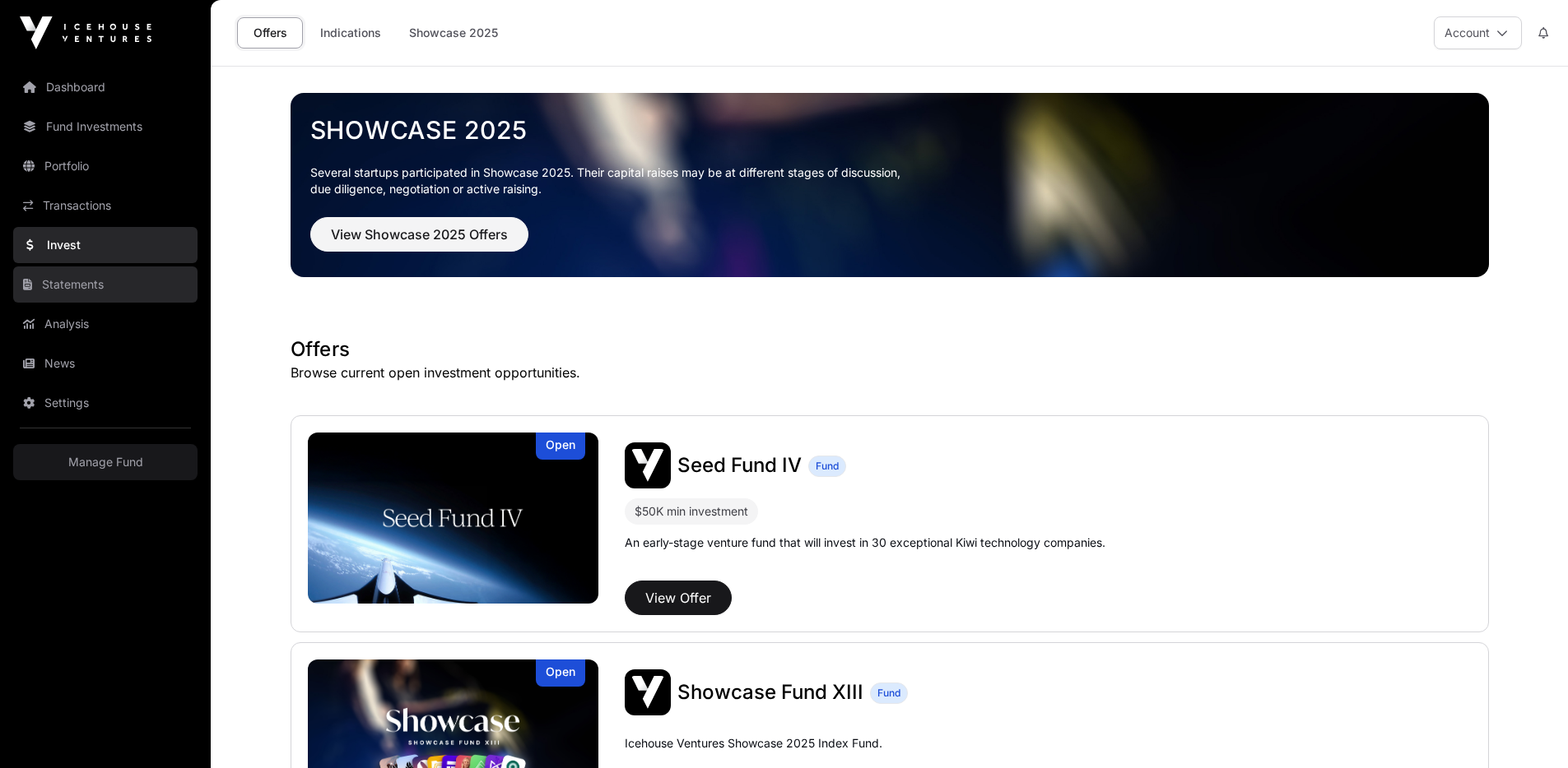
click at [98, 275] on link "Statements" at bounding box center [105, 285] width 185 height 36
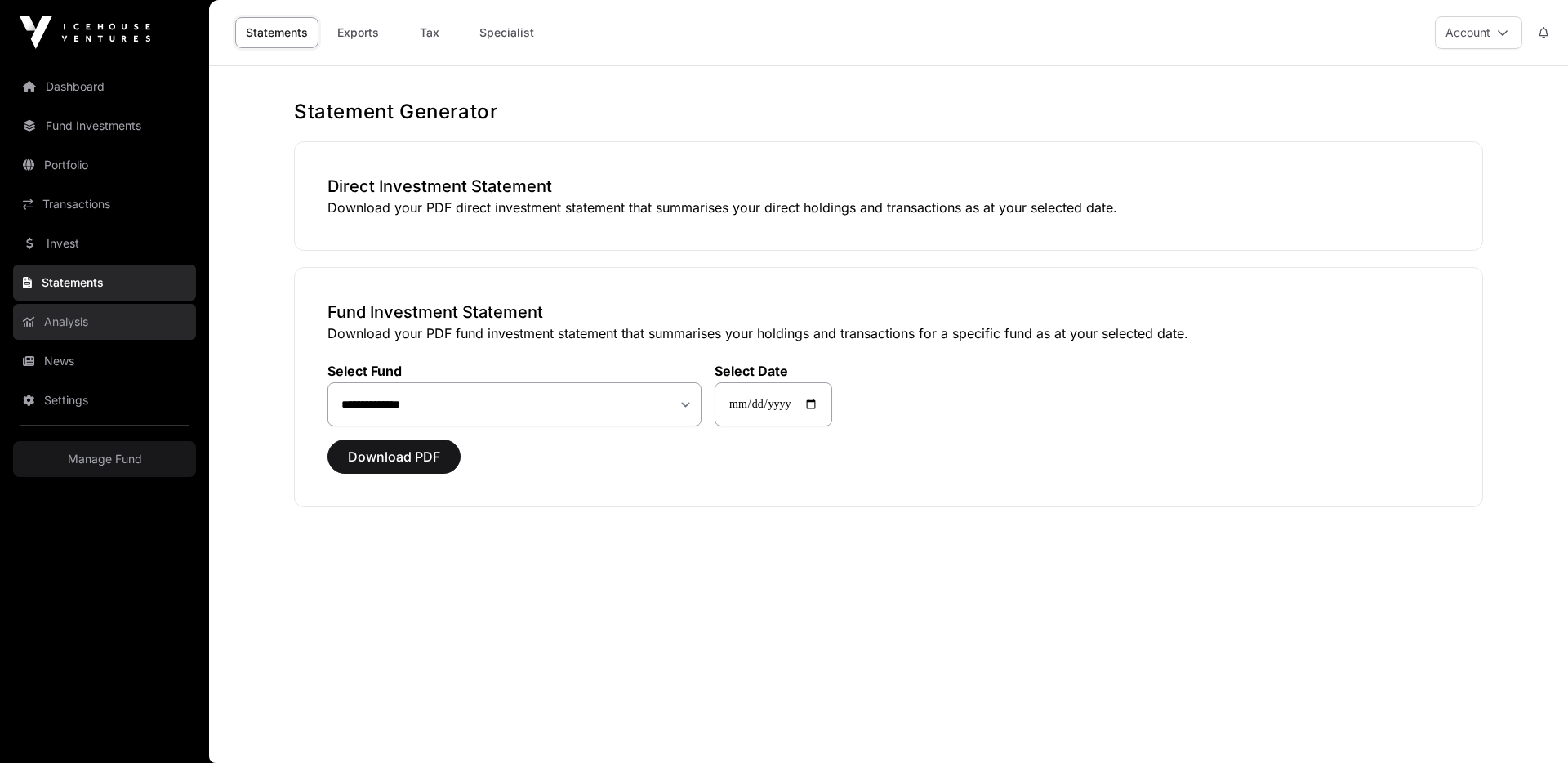
click at [137, 321] on link "Analysis" at bounding box center [105, 322] width 183 height 36
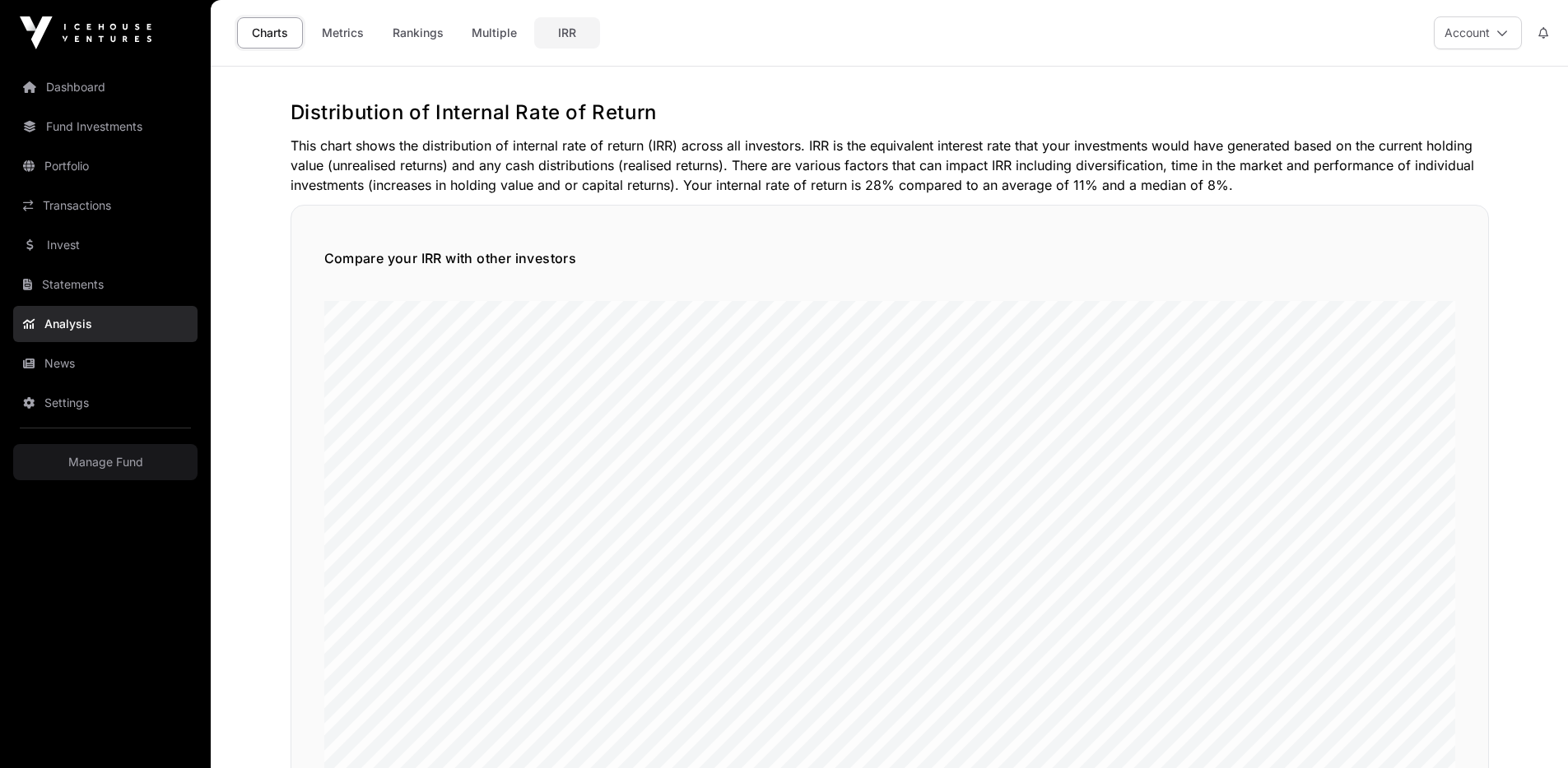
click at [568, 39] on link "IRR" at bounding box center [567, 33] width 66 height 31
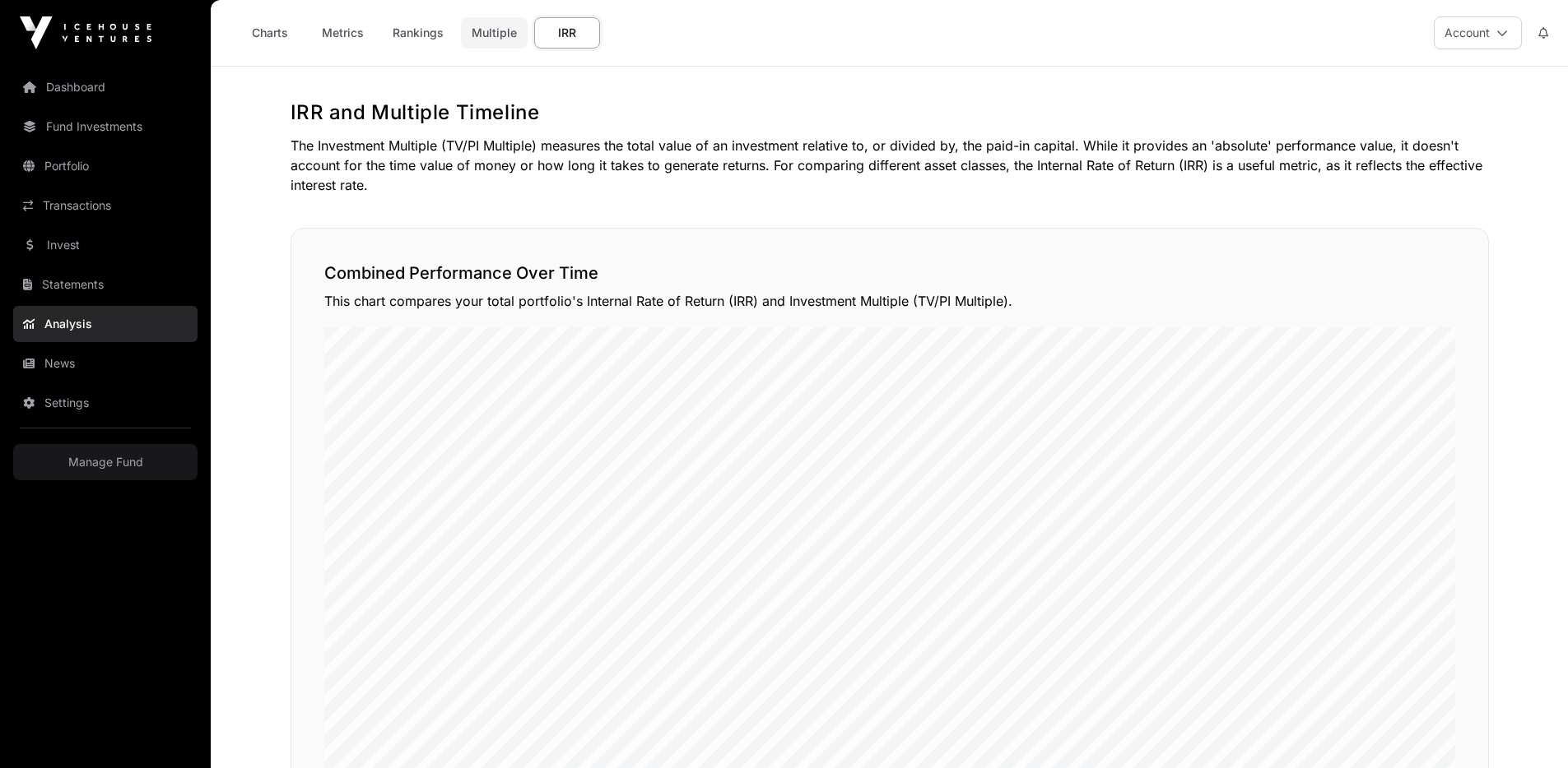
click at [509, 41] on link "Multiple" at bounding box center [494, 33] width 66 height 31
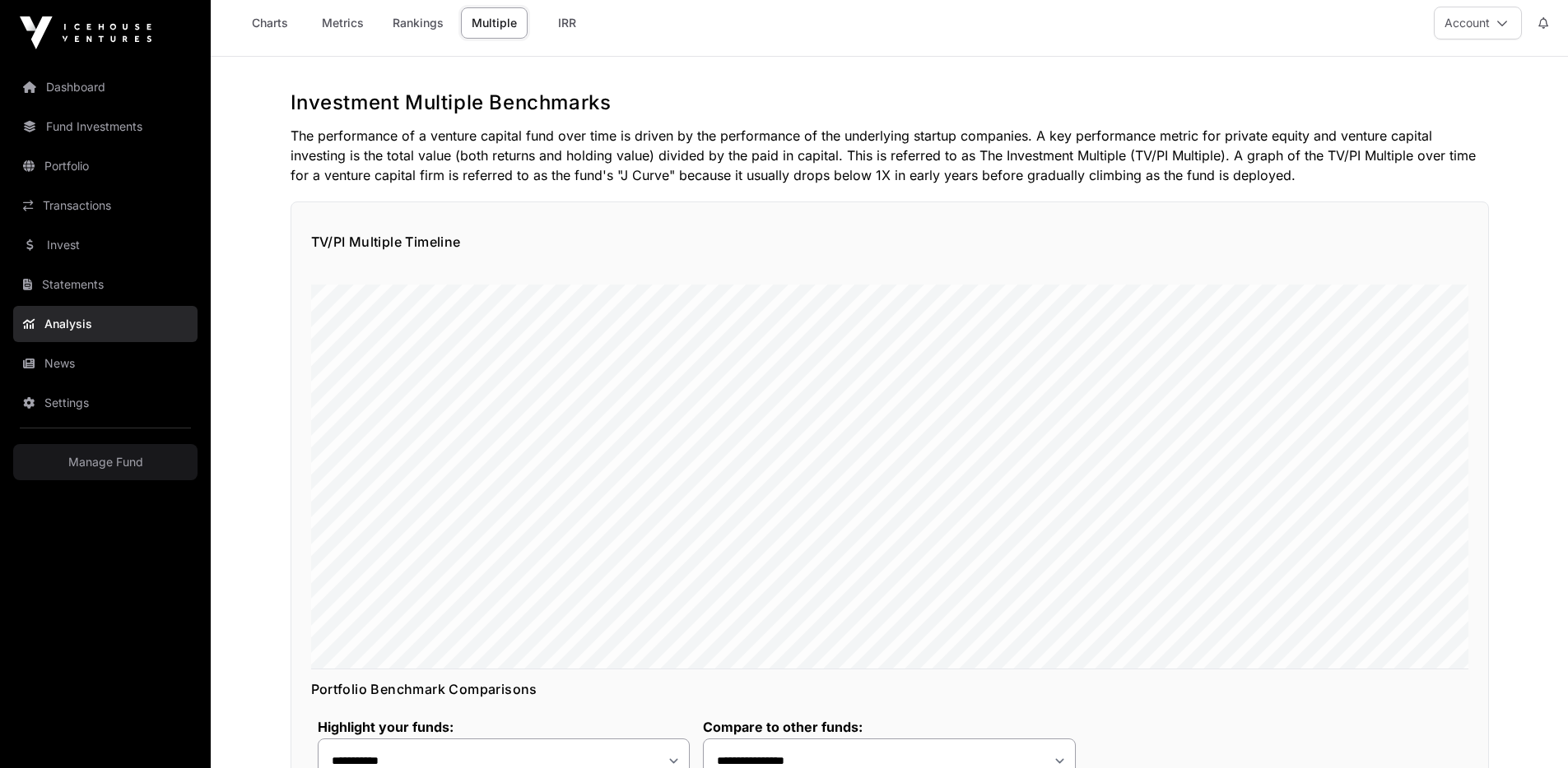
scroll to position [3, 0]
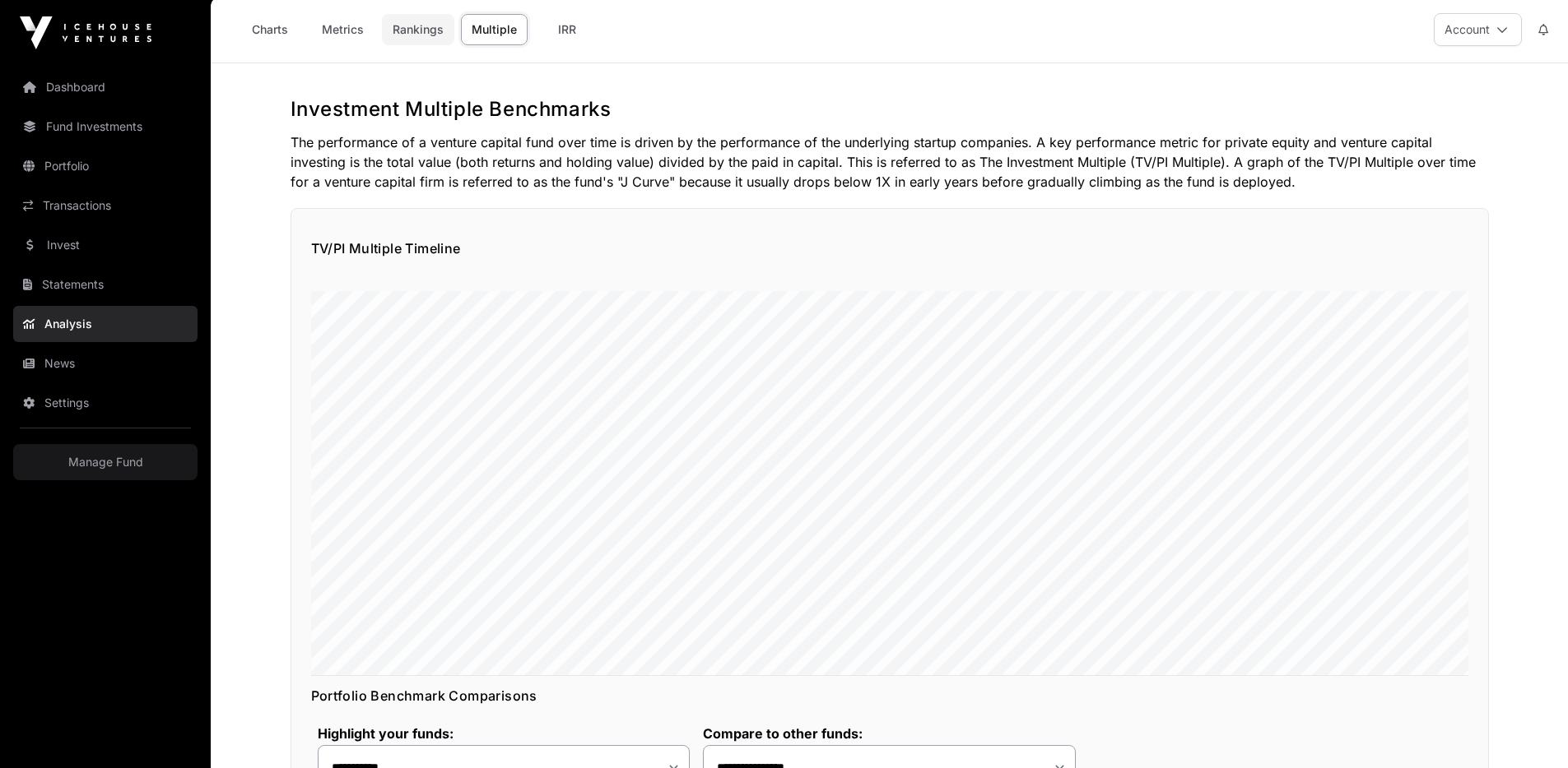
click at [426, 38] on link "Rankings" at bounding box center [418, 29] width 73 height 31
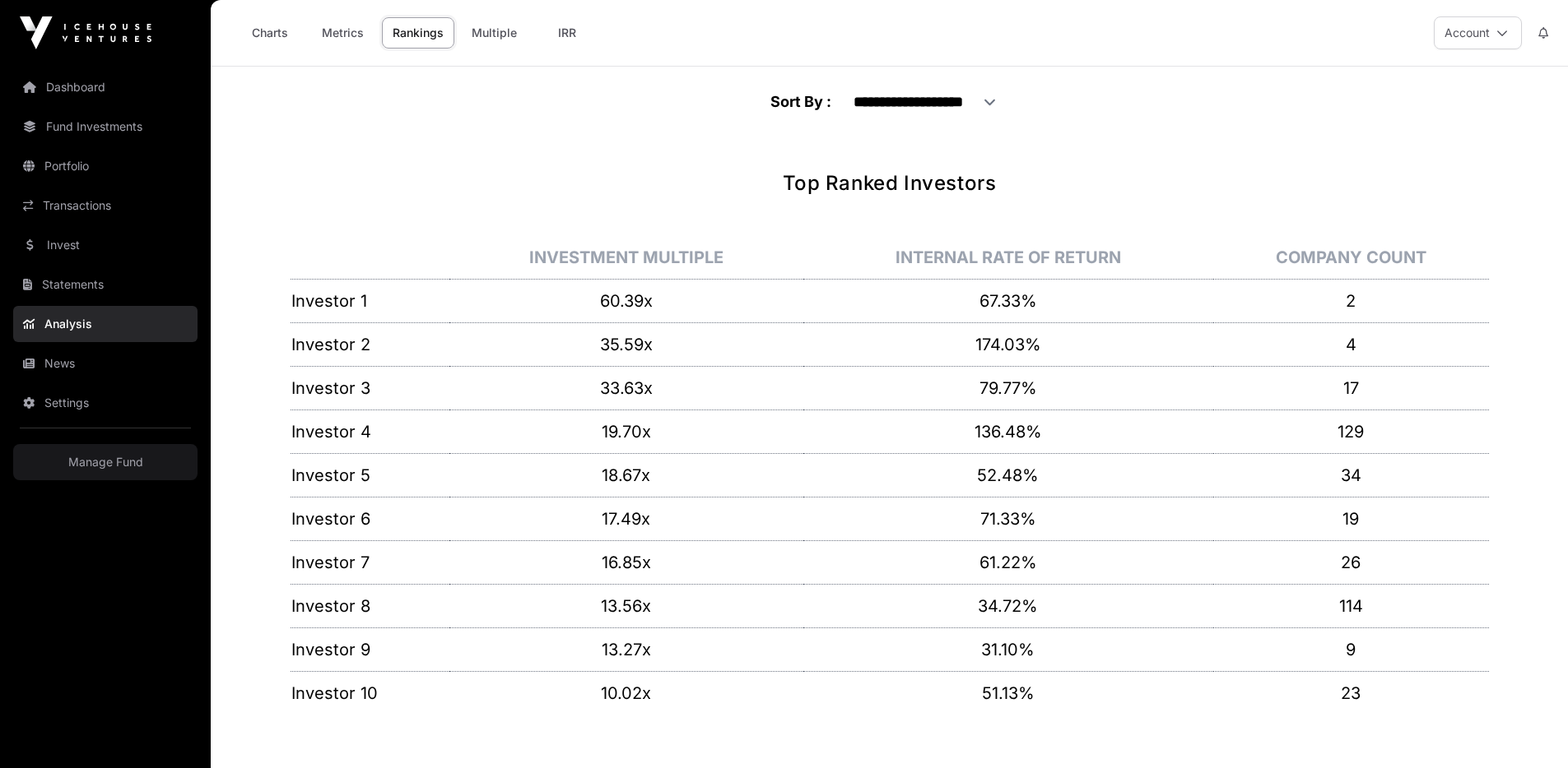
scroll to position [15, 0]
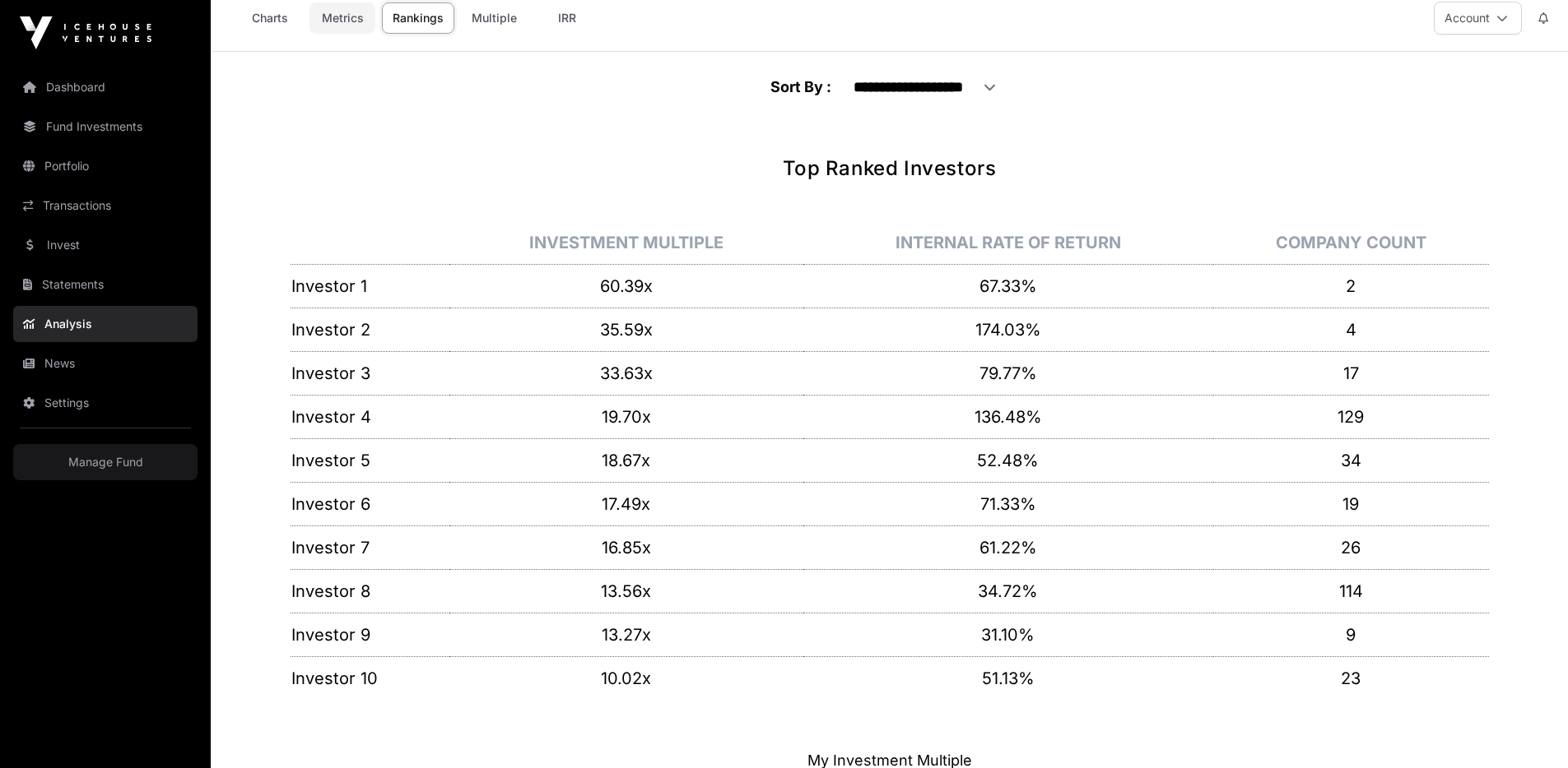
click at [321, 19] on link "Metrics" at bounding box center [342, 18] width 66 height 31
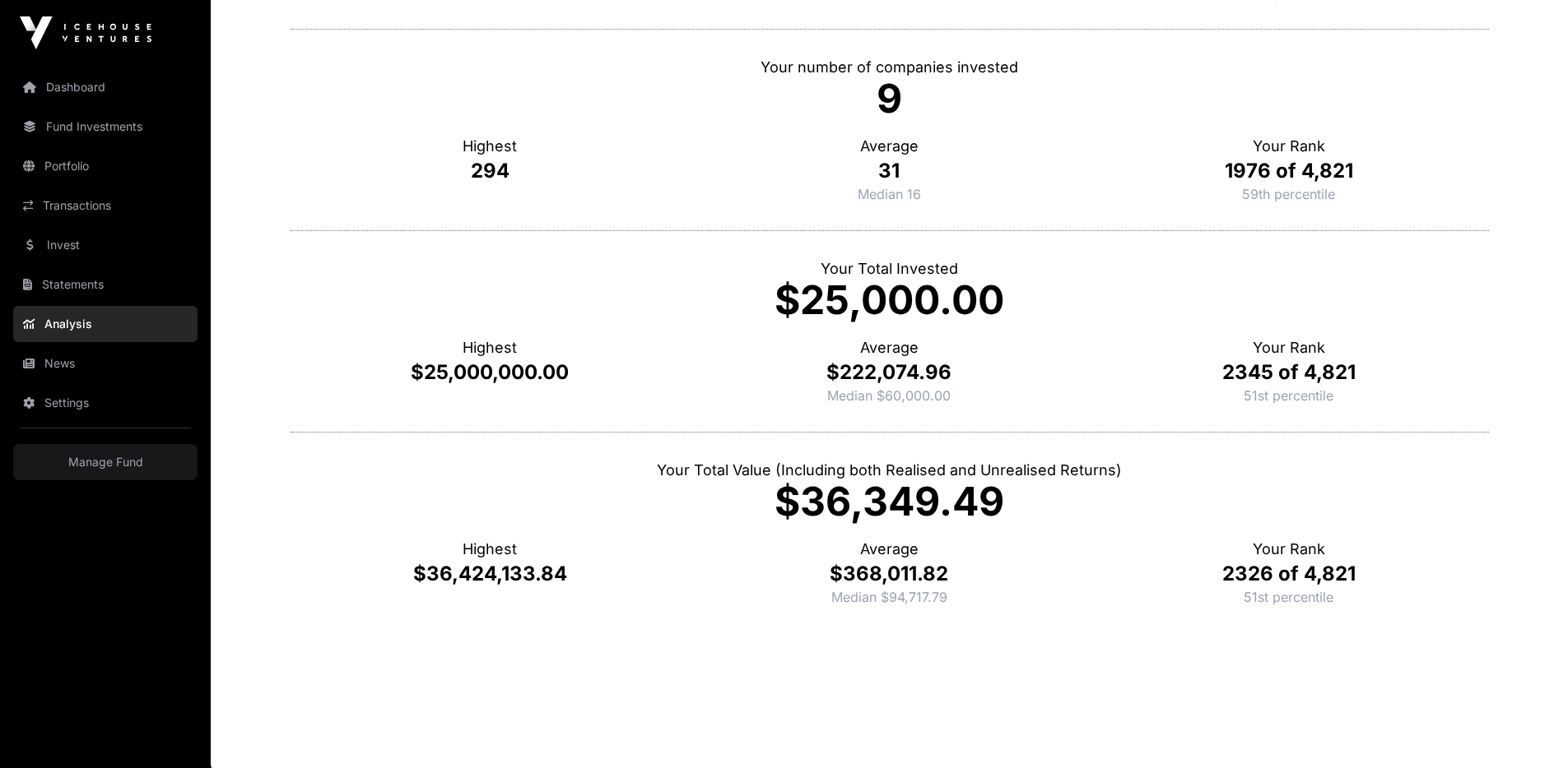
scroll to position [530, 0]
